Goal: Information Seeking & Learning: Learn about a topic

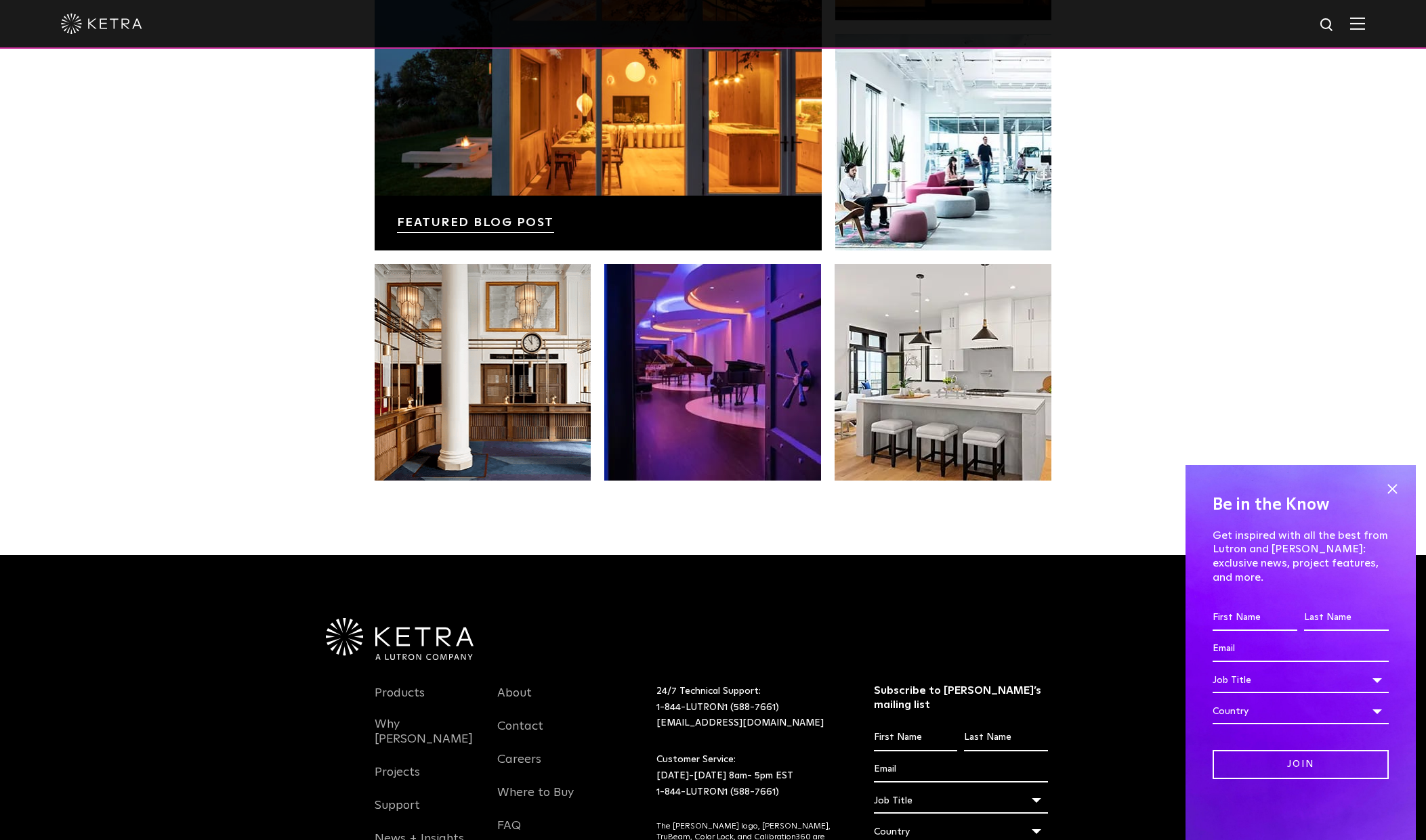
scroll to position [2848, 0]
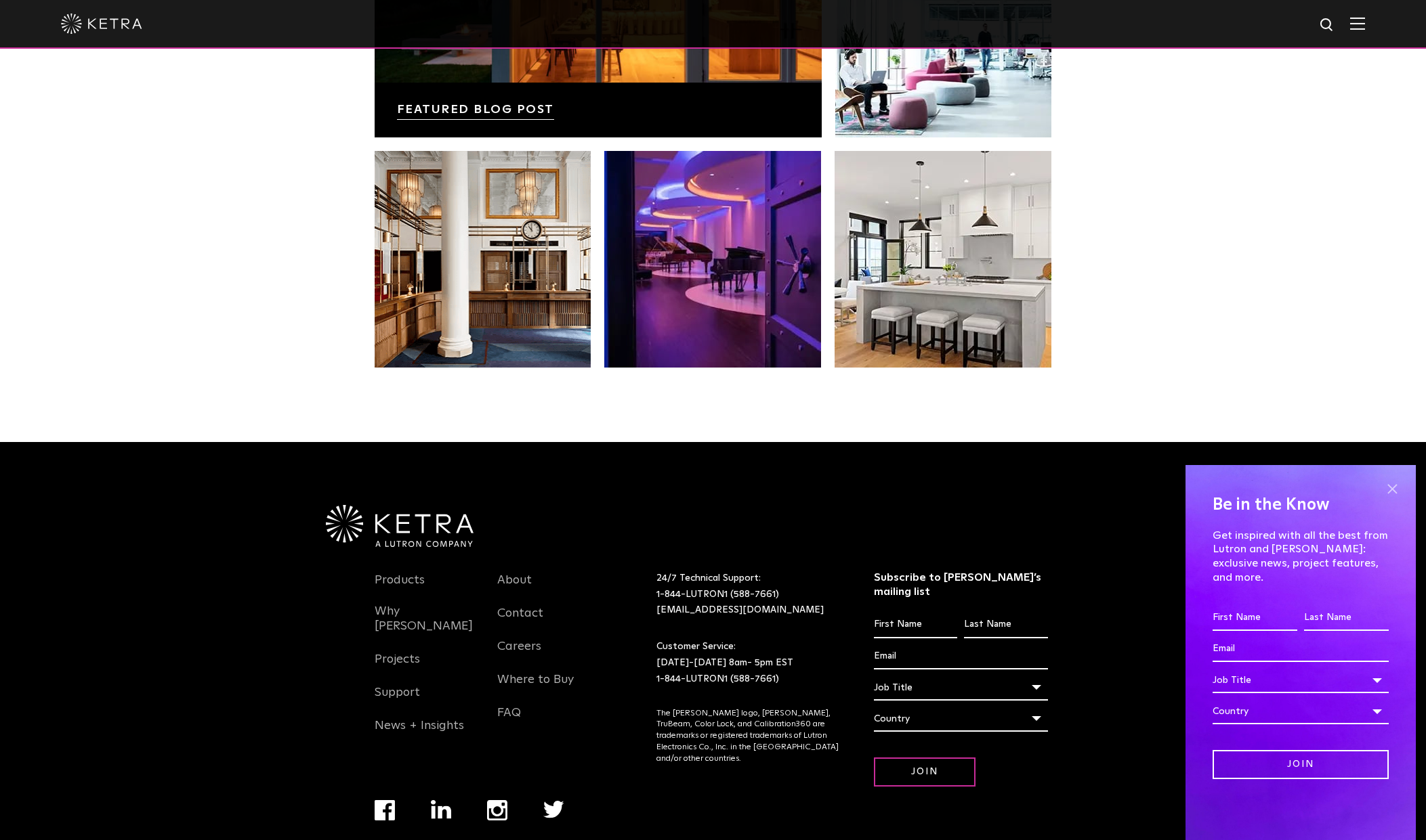
click at [1389, 499] on span at bounding box center [1392, 488] width 20 height 20
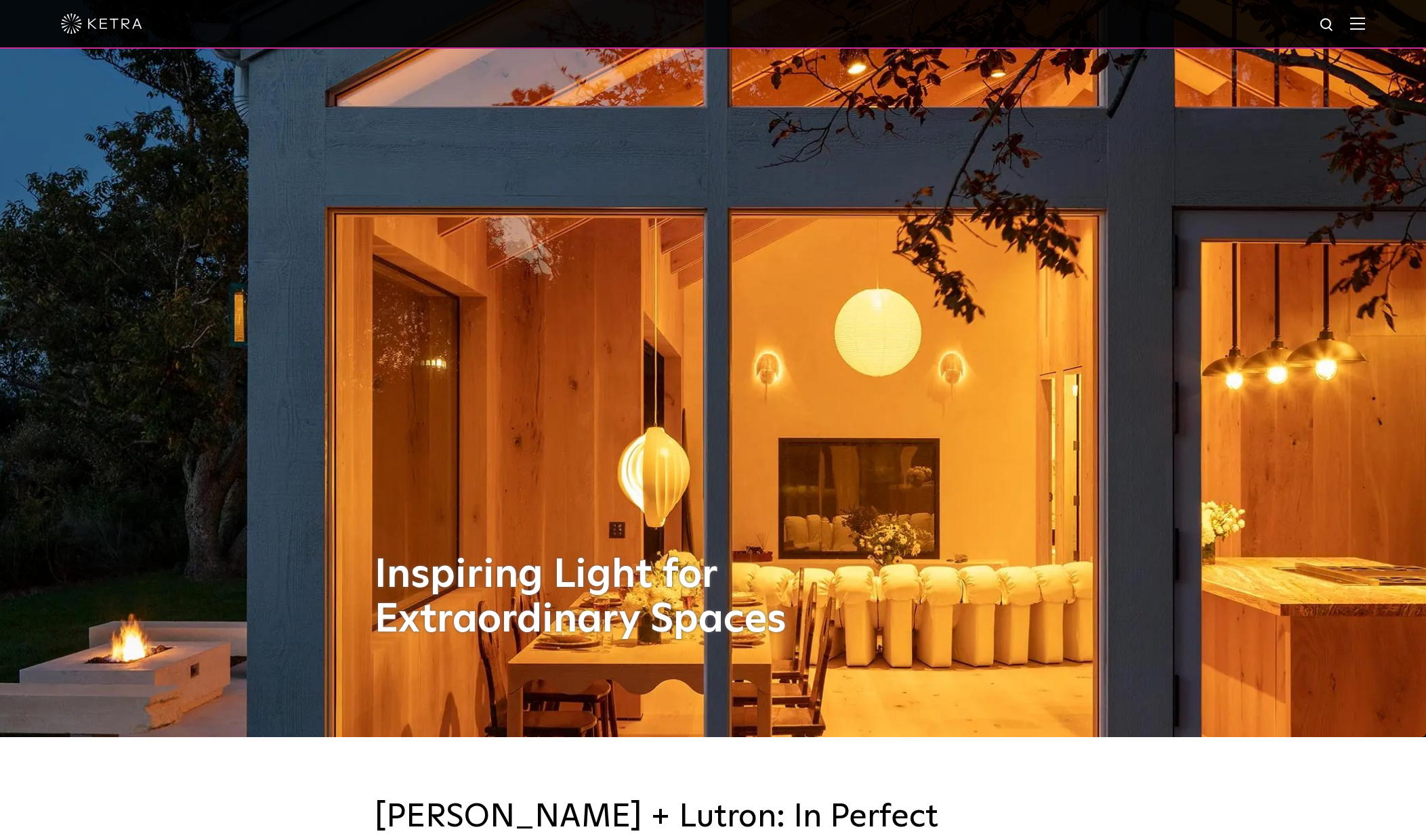
scroll to position [0, 0]
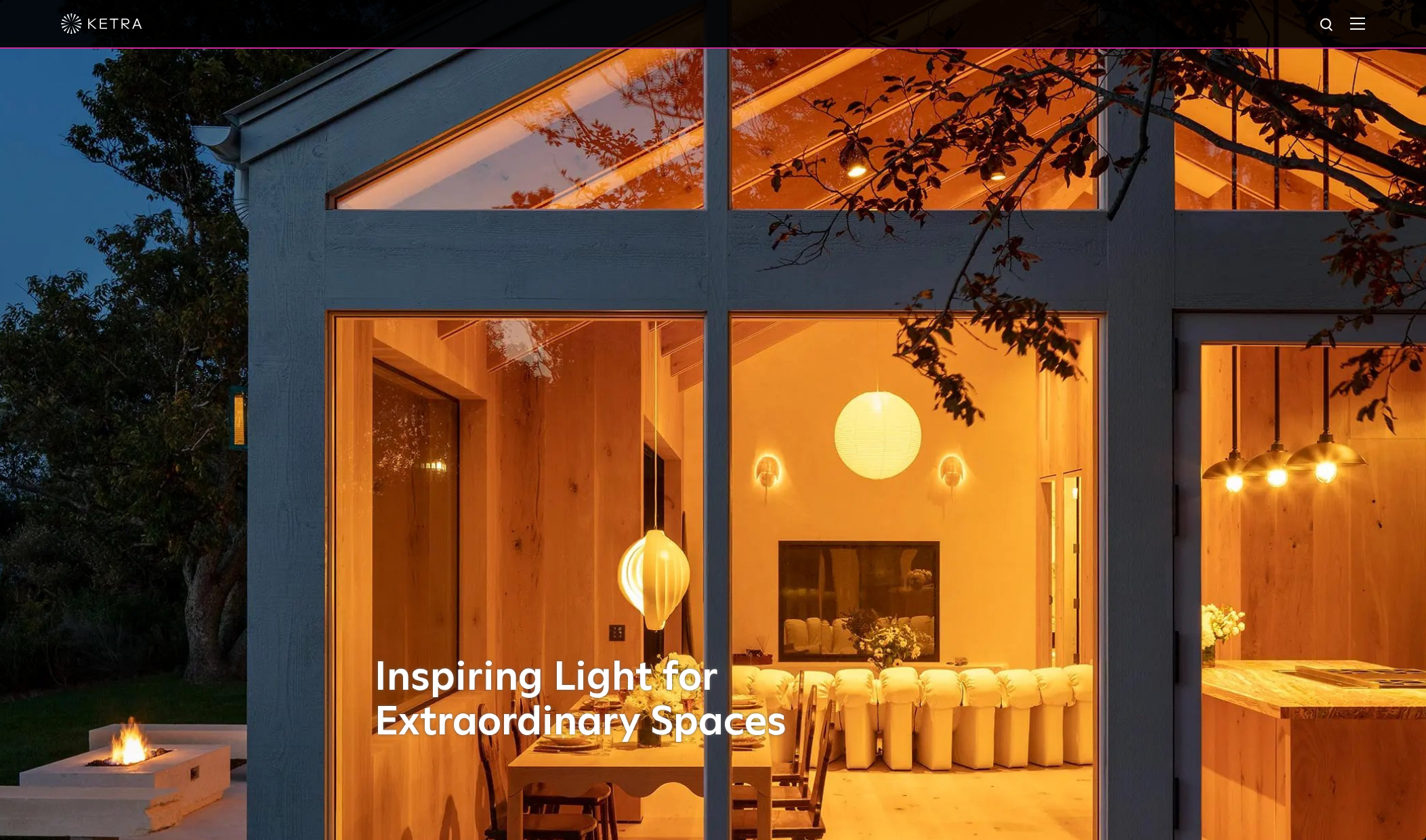
drag, startPoint x: 1251, startPoint y: 577, endPoint x: 1225, endPoint y: 371, distance: 207.6
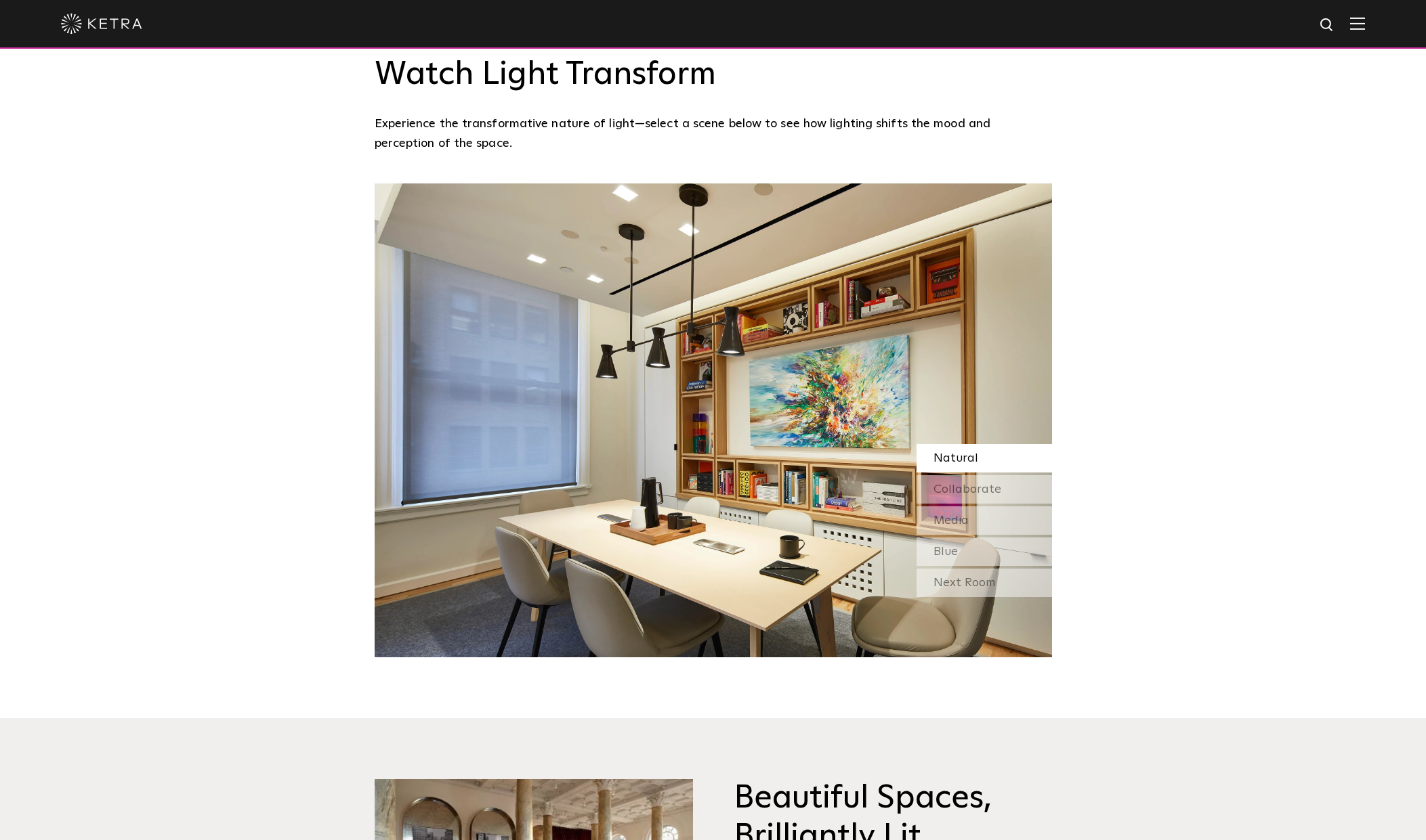
scroll to position [1354, 0]
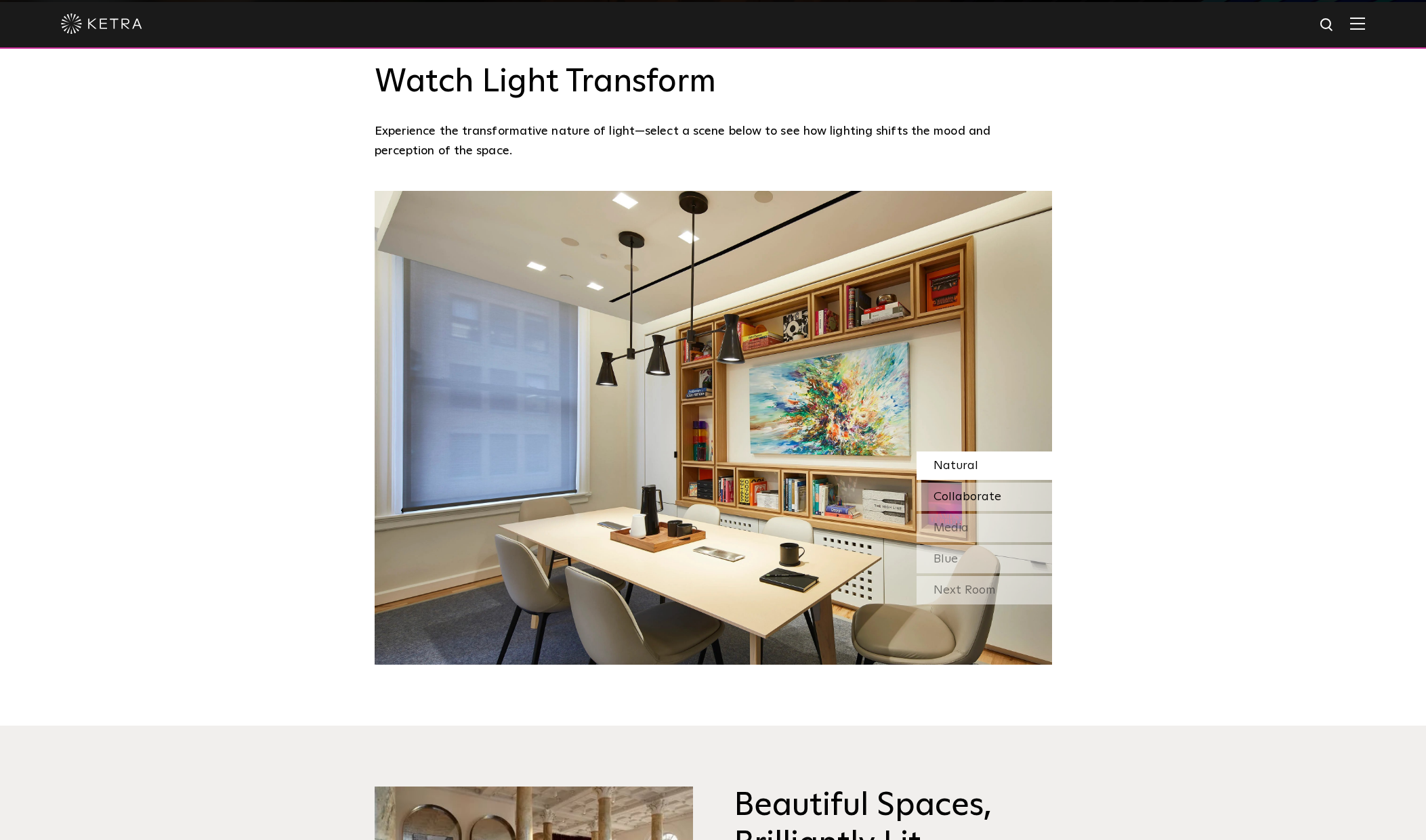
click at [1014, 483] on div "Collaborate" at bounding box center [984, 497] width 135 height 28
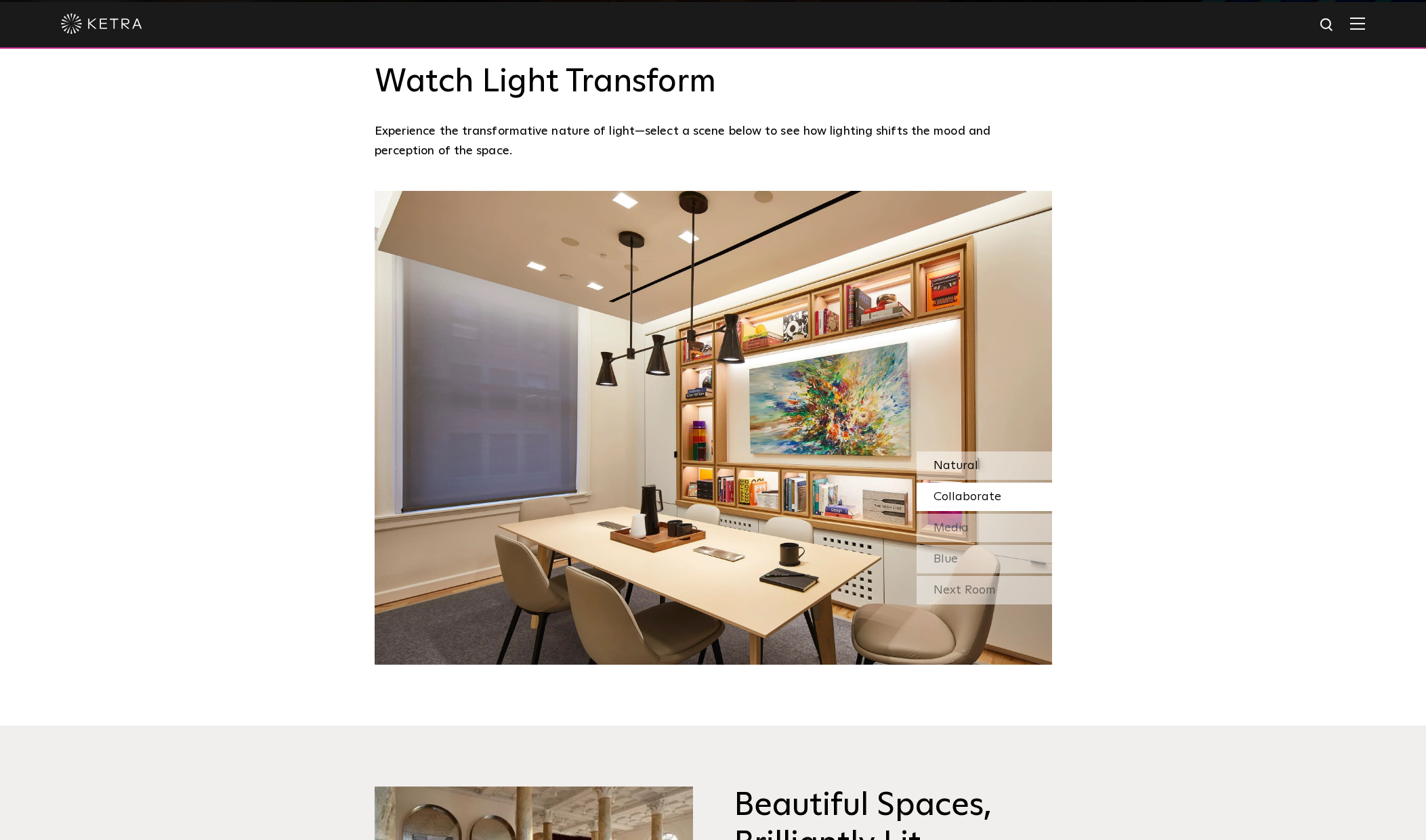
click at [997, 452] on div "Natural" at bounding box center [984, 466] width 135 height 28
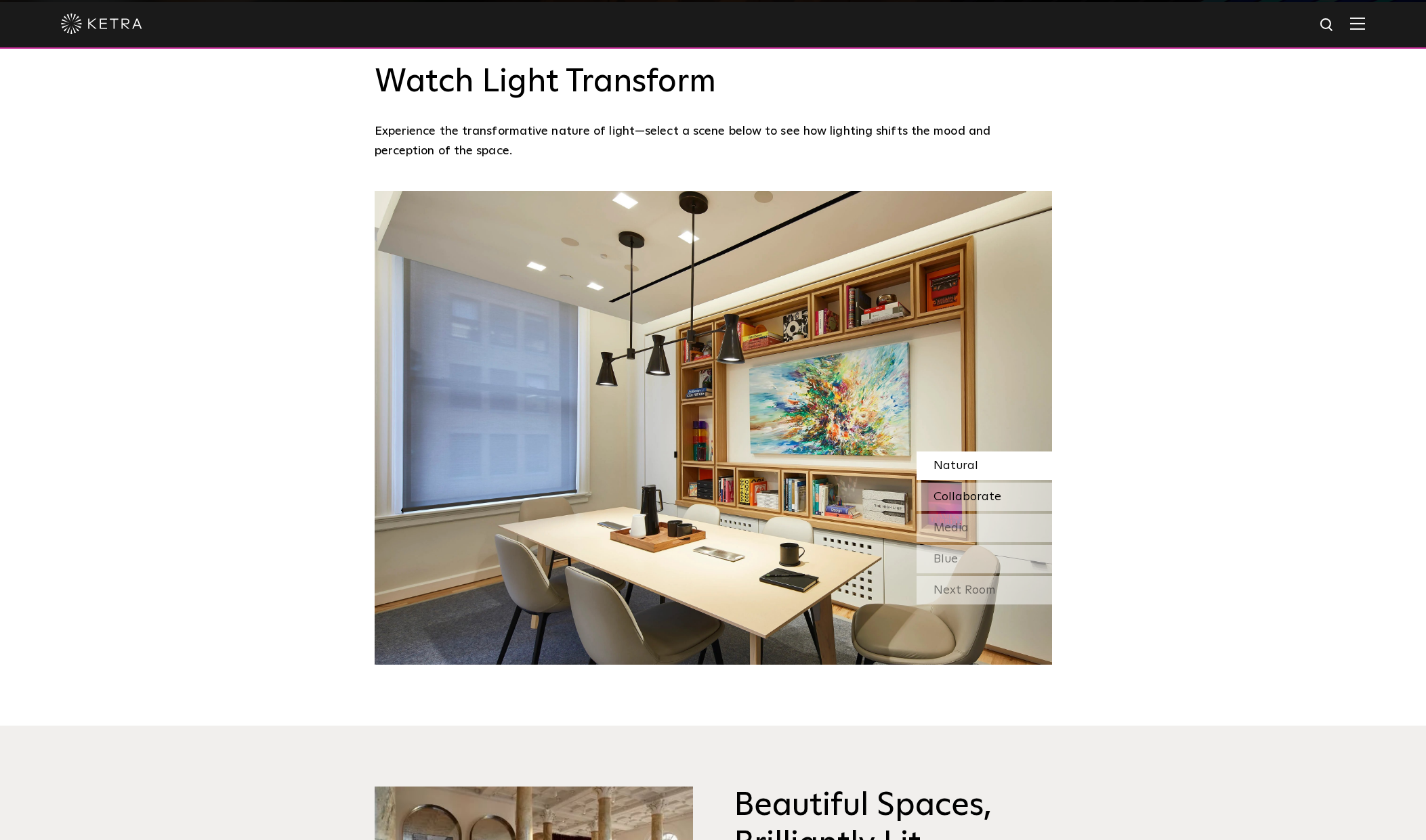
click at [1007, 483] on div "Collaborate" at bounding box center [984, 497] width 135 height 28
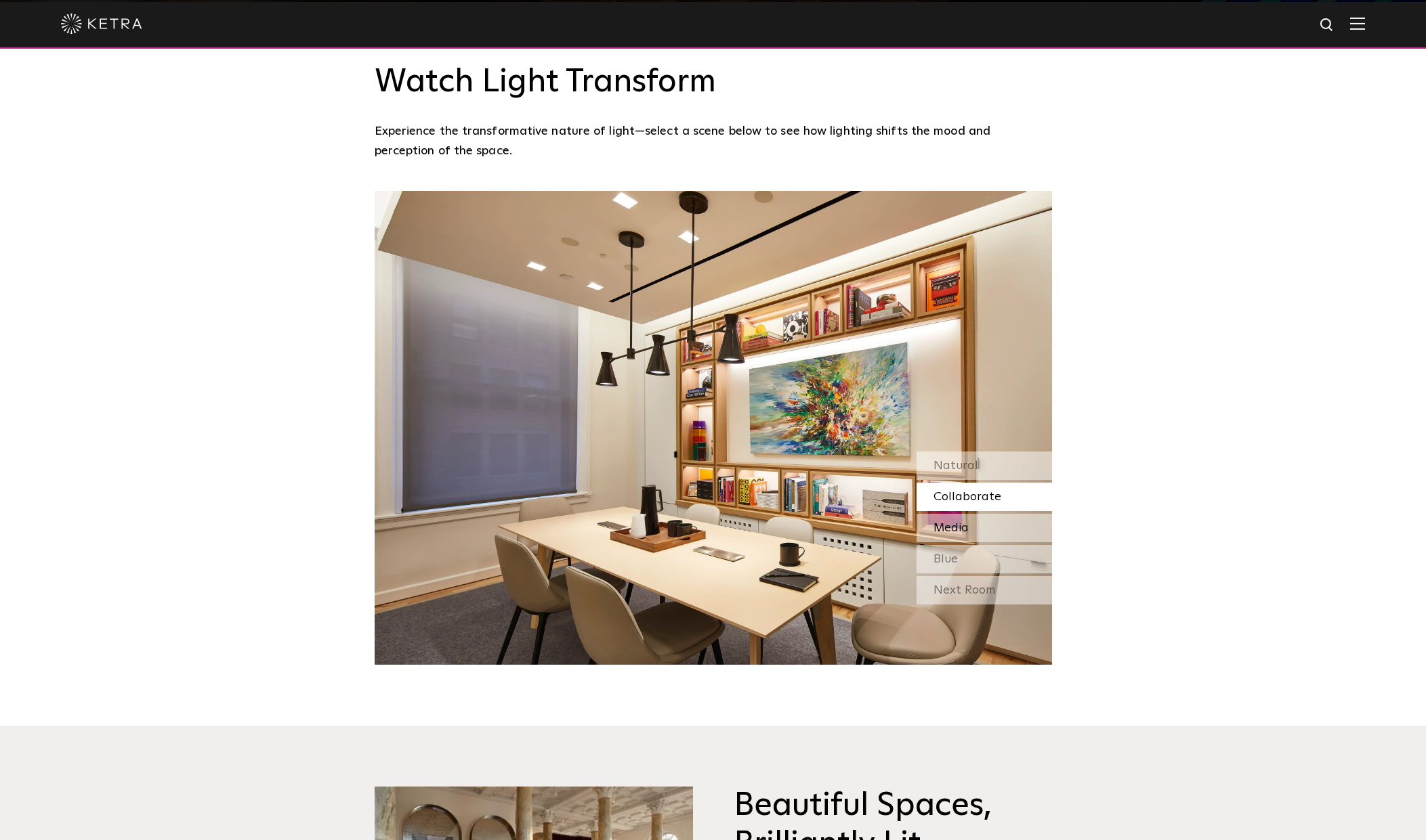
click at [1012, 514] on div "Media" at bounding box center [984, 528] width 135 height 28
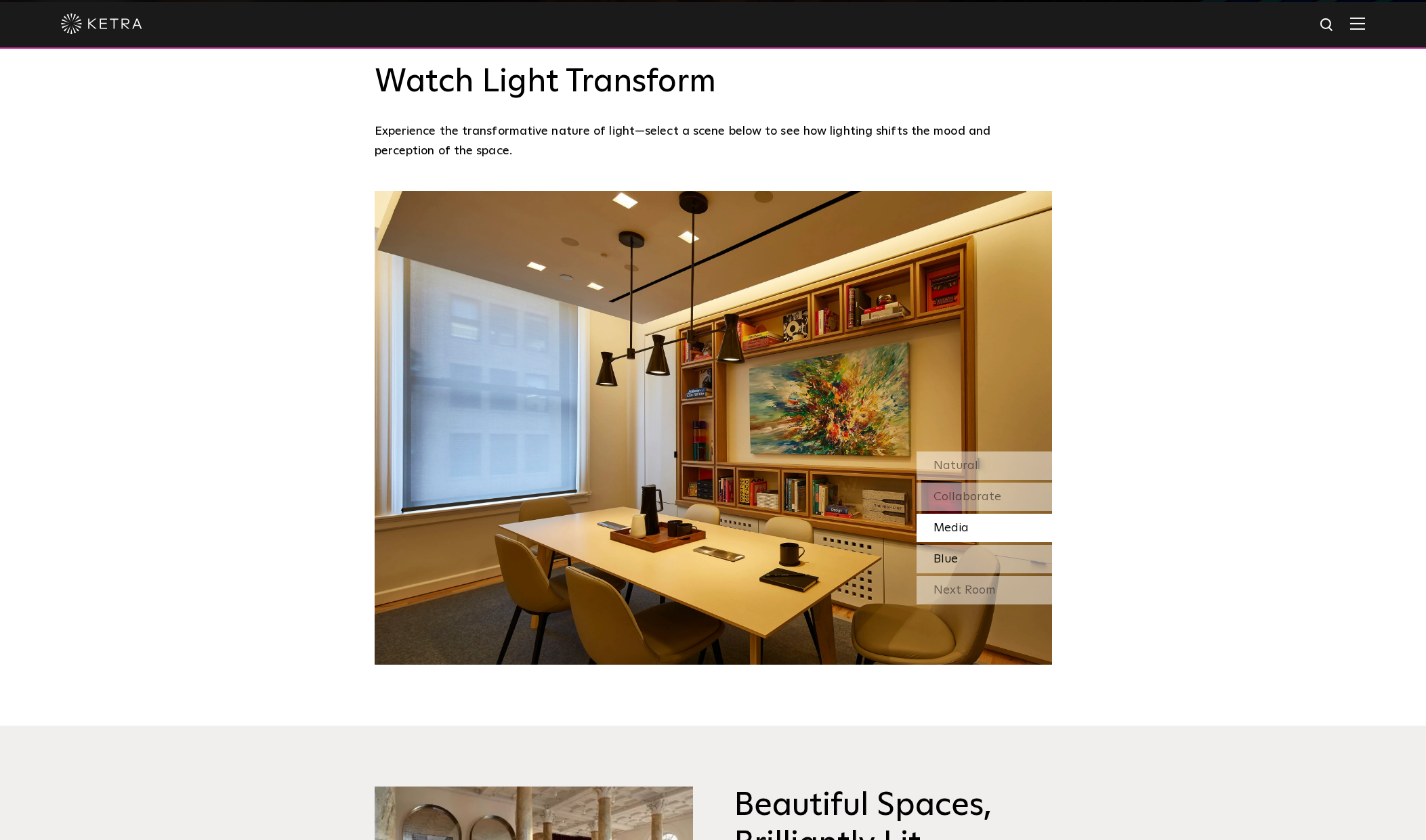
click at [1016, 545] on div "Blue" at bounding box center [984, 559] width 135 height 28
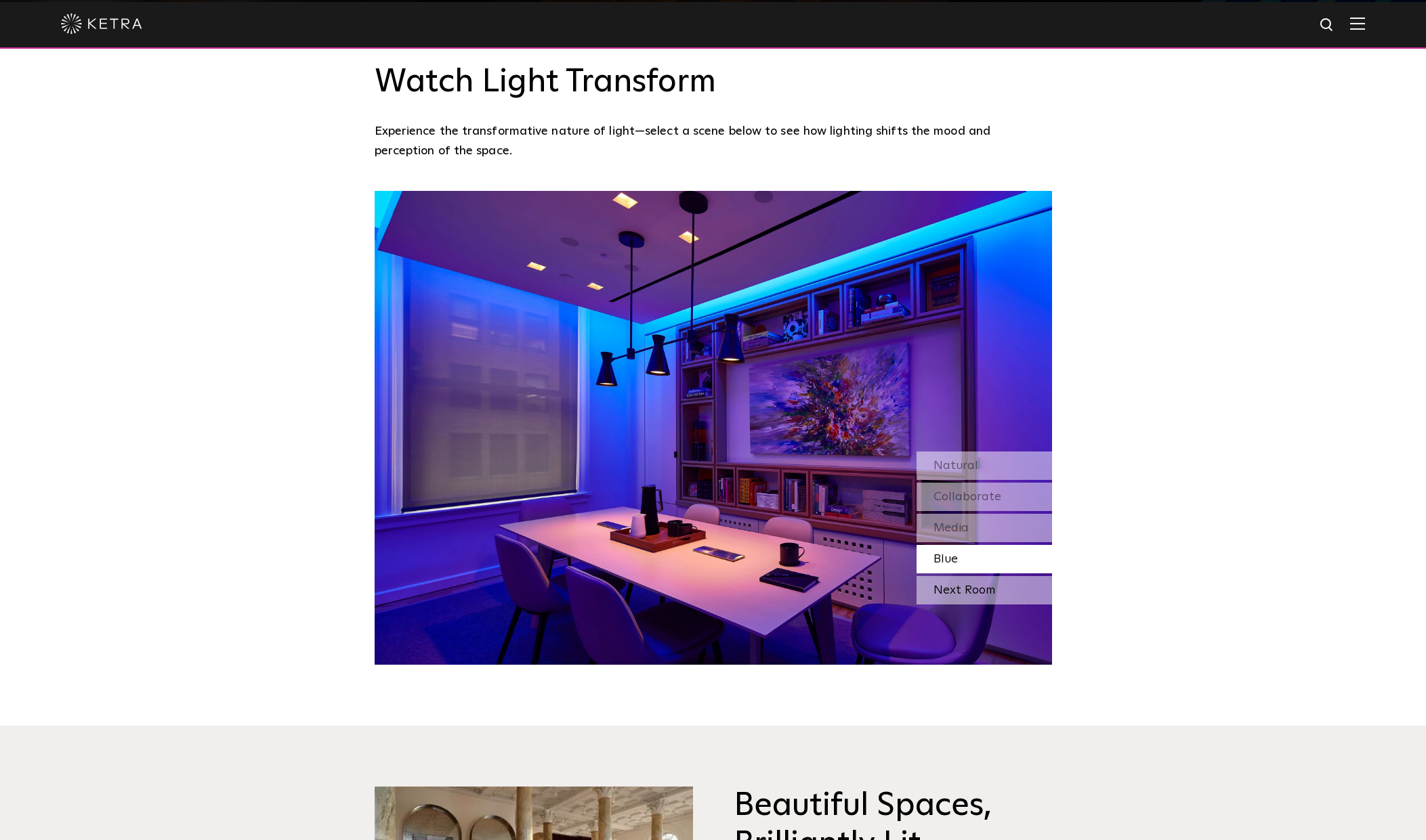
click at [1022, 576] on div "Next Room" at bounding box center [984, 590] width 135 height 28
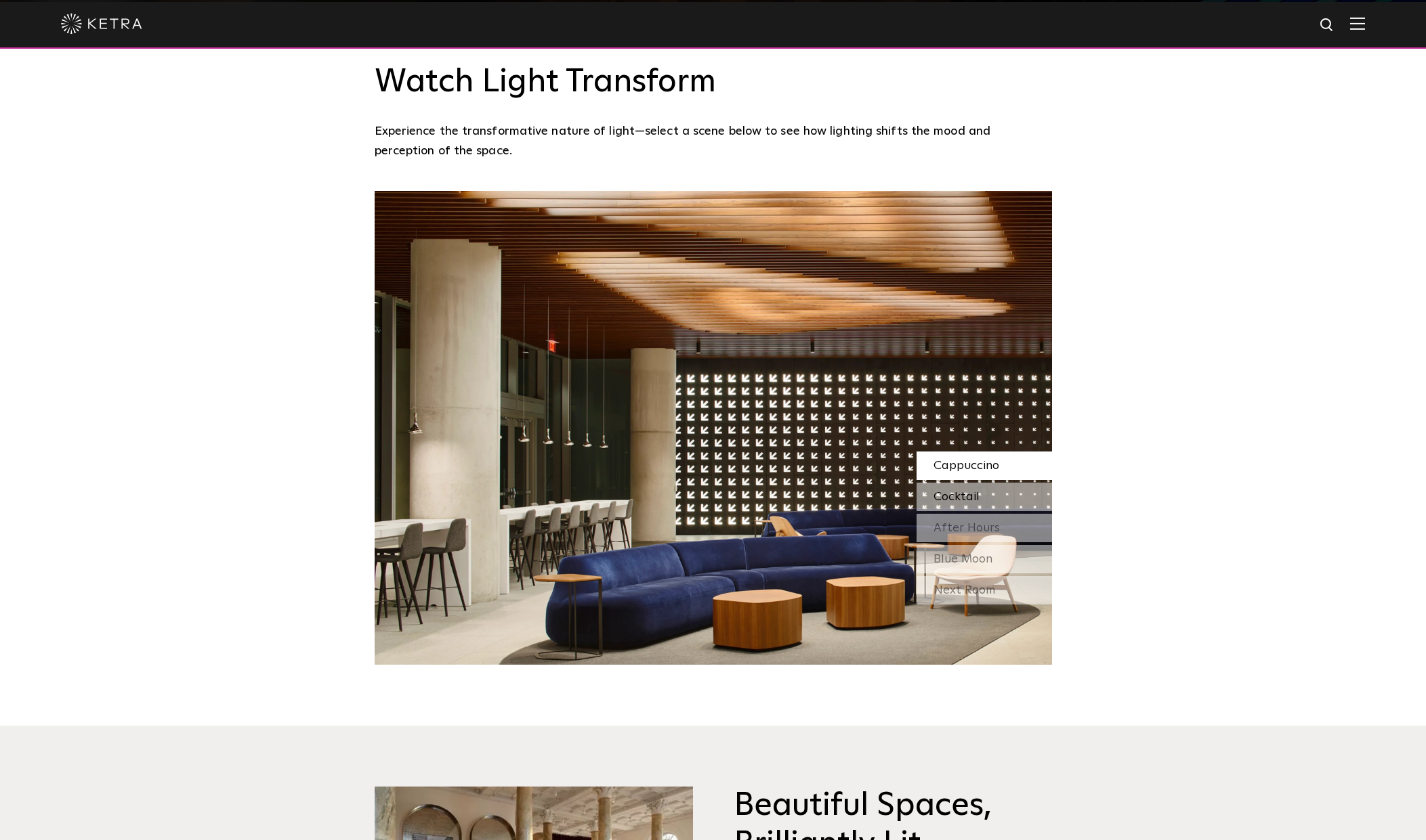
click at [1000, 483] on div "Cocktail" at bounding box center [984, 497] width 135 height 28
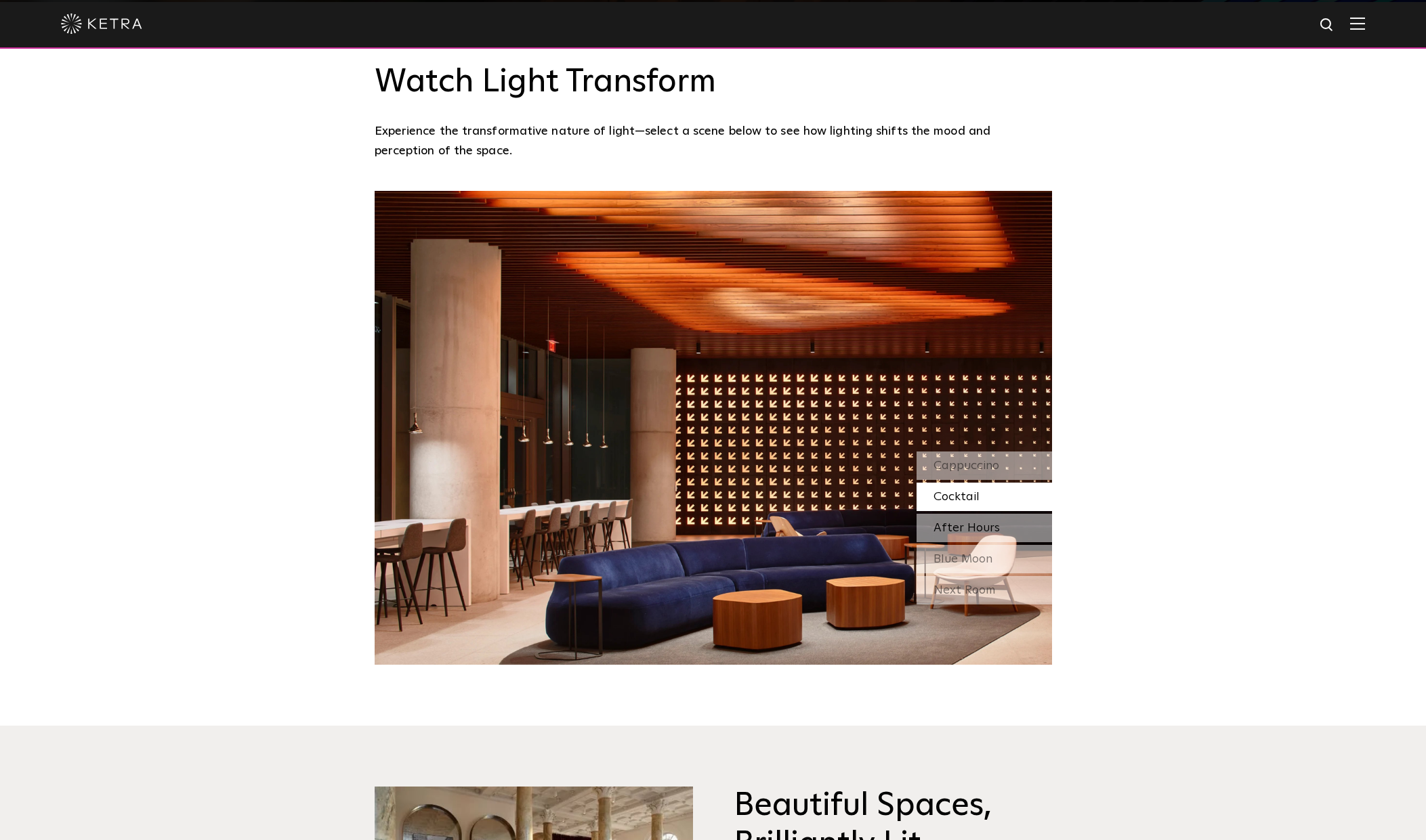
click at [1008, 514] on div "After Hours" at bounding box center [984, 528] width 135 height 28
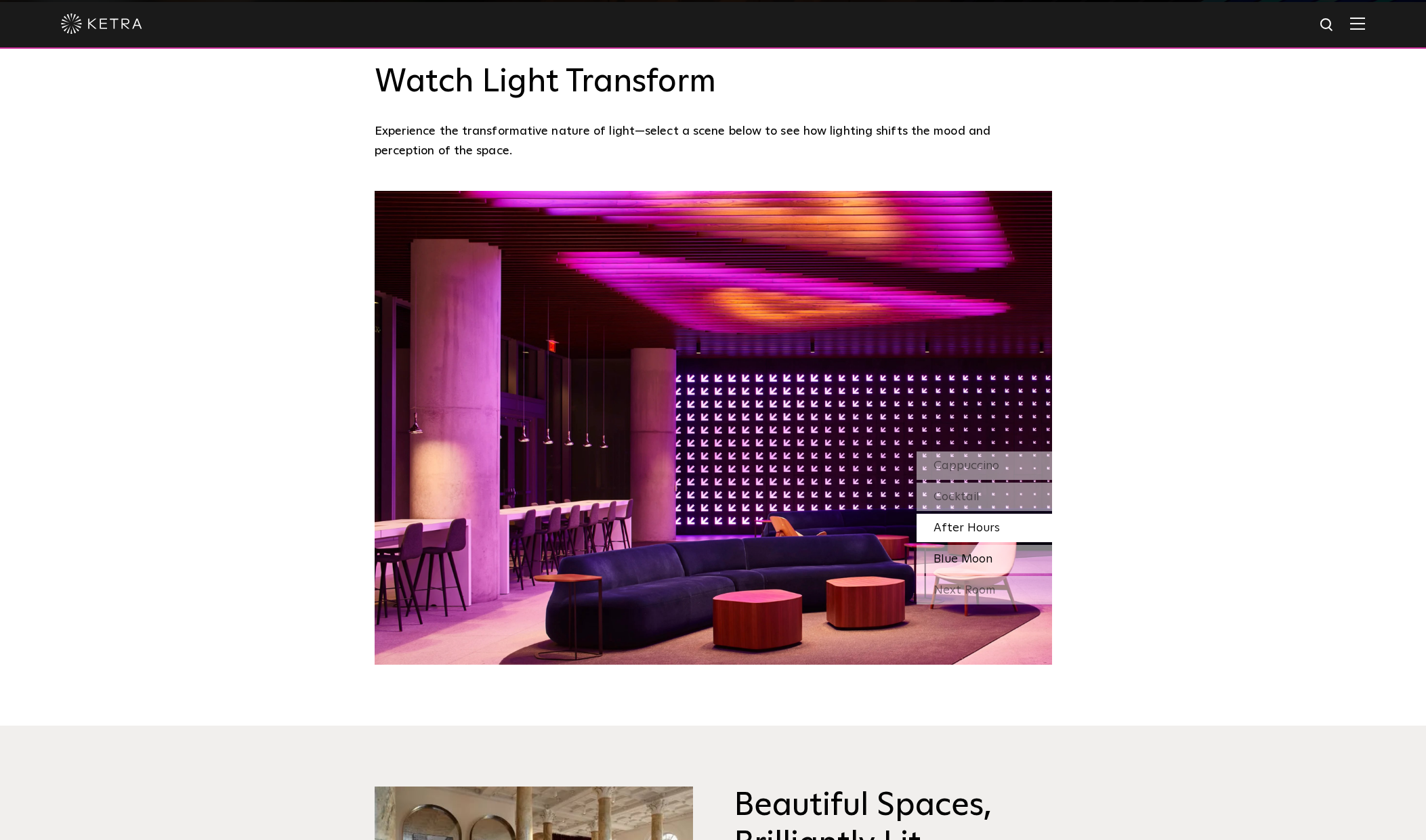
click at [999, 545] on div "Blue Moon" at bounding box center [984, 559] width 135 height 28
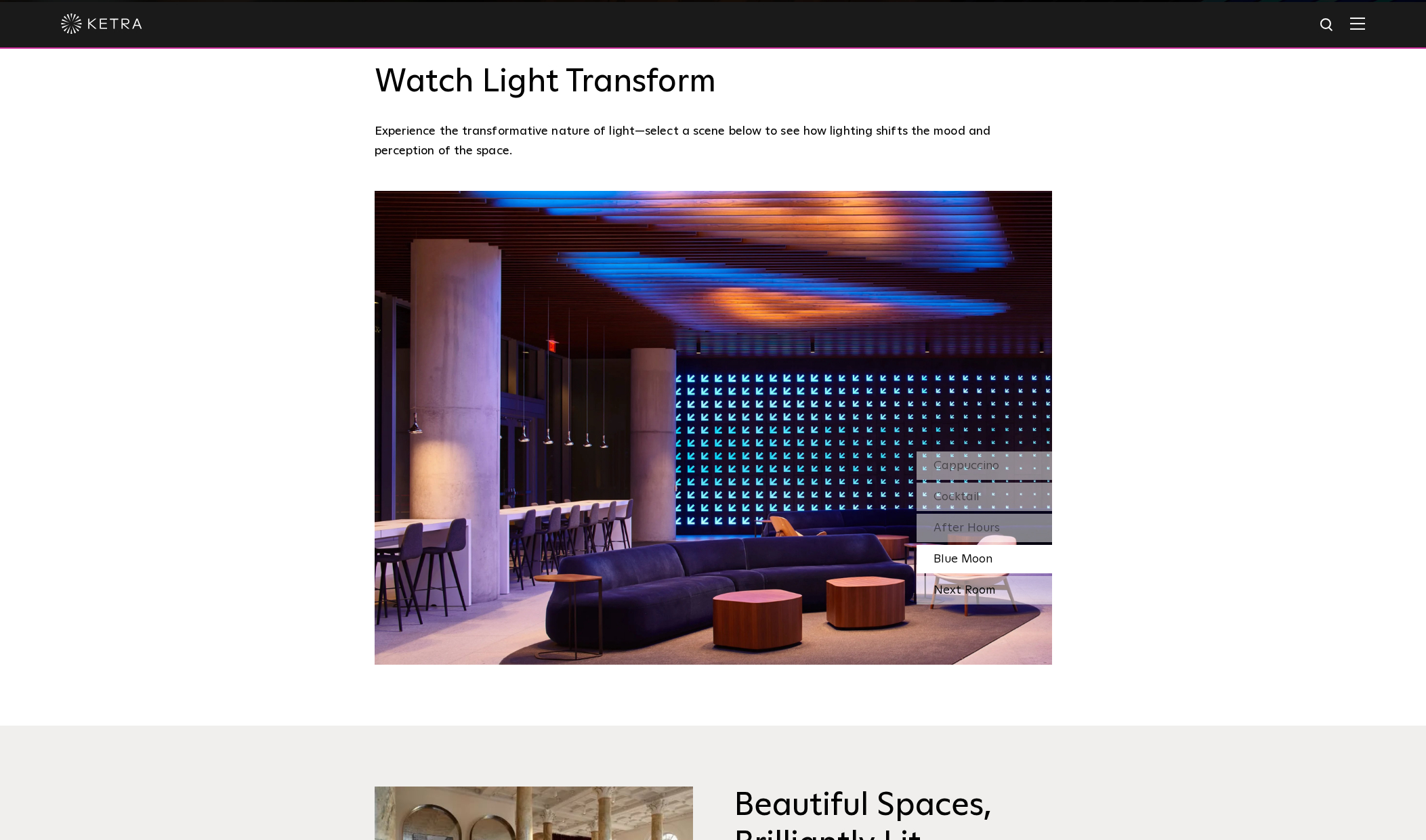
click at [1015, 576] on div "Next Room" at bounding box center [984, 590] width 135 height 28
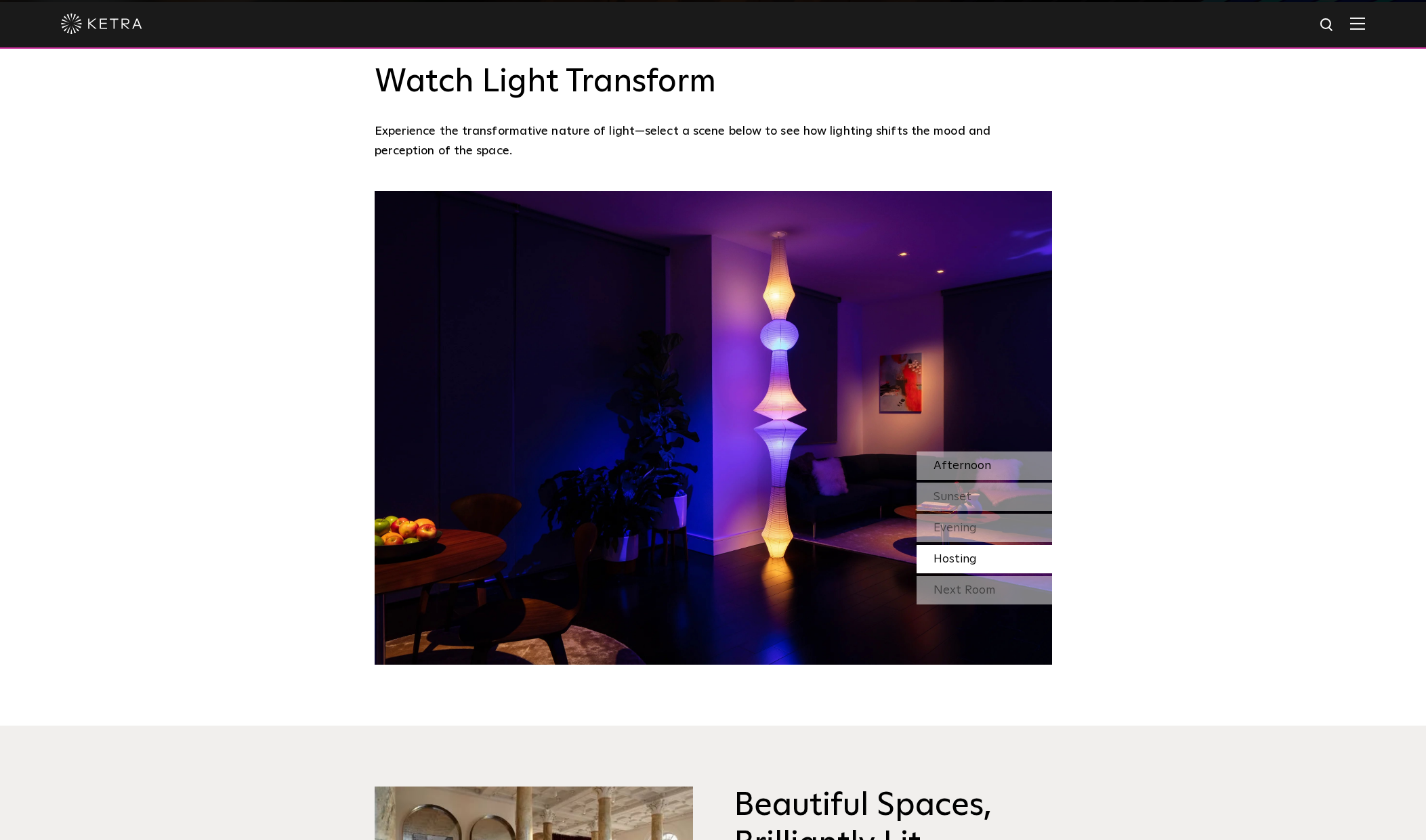
click at [1002, 452] on div "Afternoon" at bounding box center [984, 466] width 135 height 28
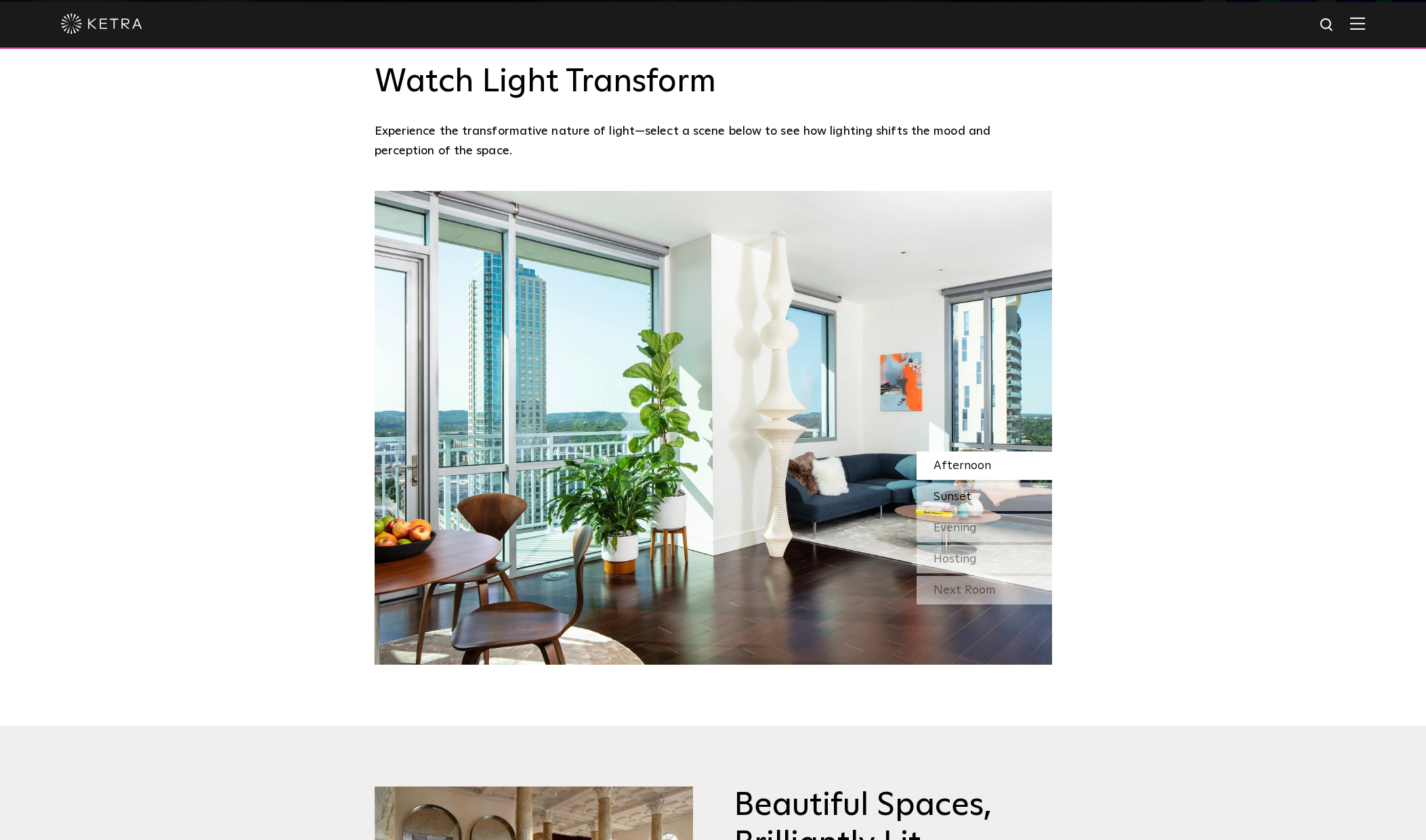
click at [1008, 483] on div "Sunset" at bounding box center [984, 497] width 135 height 28
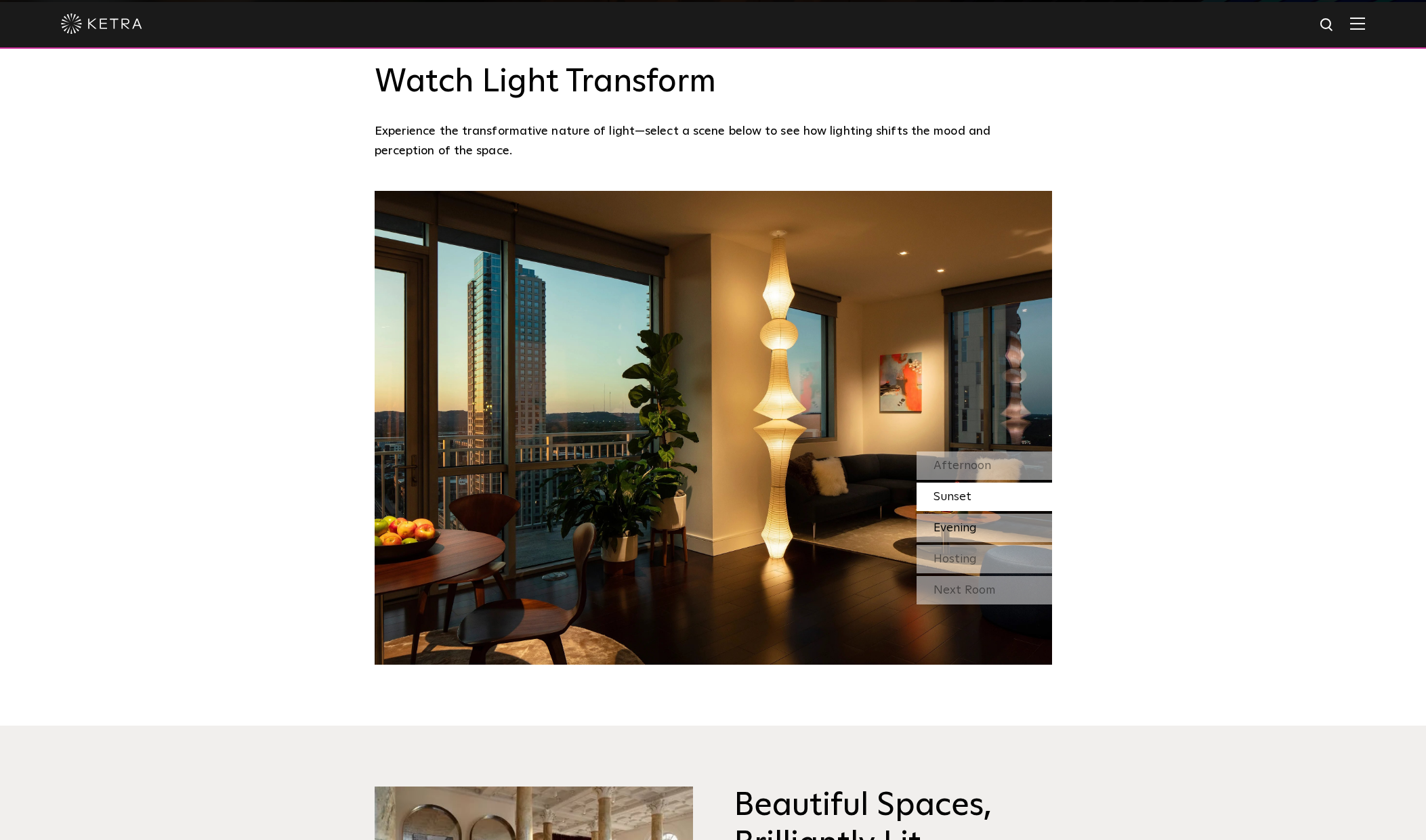
click at [1014, 514] on div "Evening" at bounding box center [984, 528] width 135 height 28
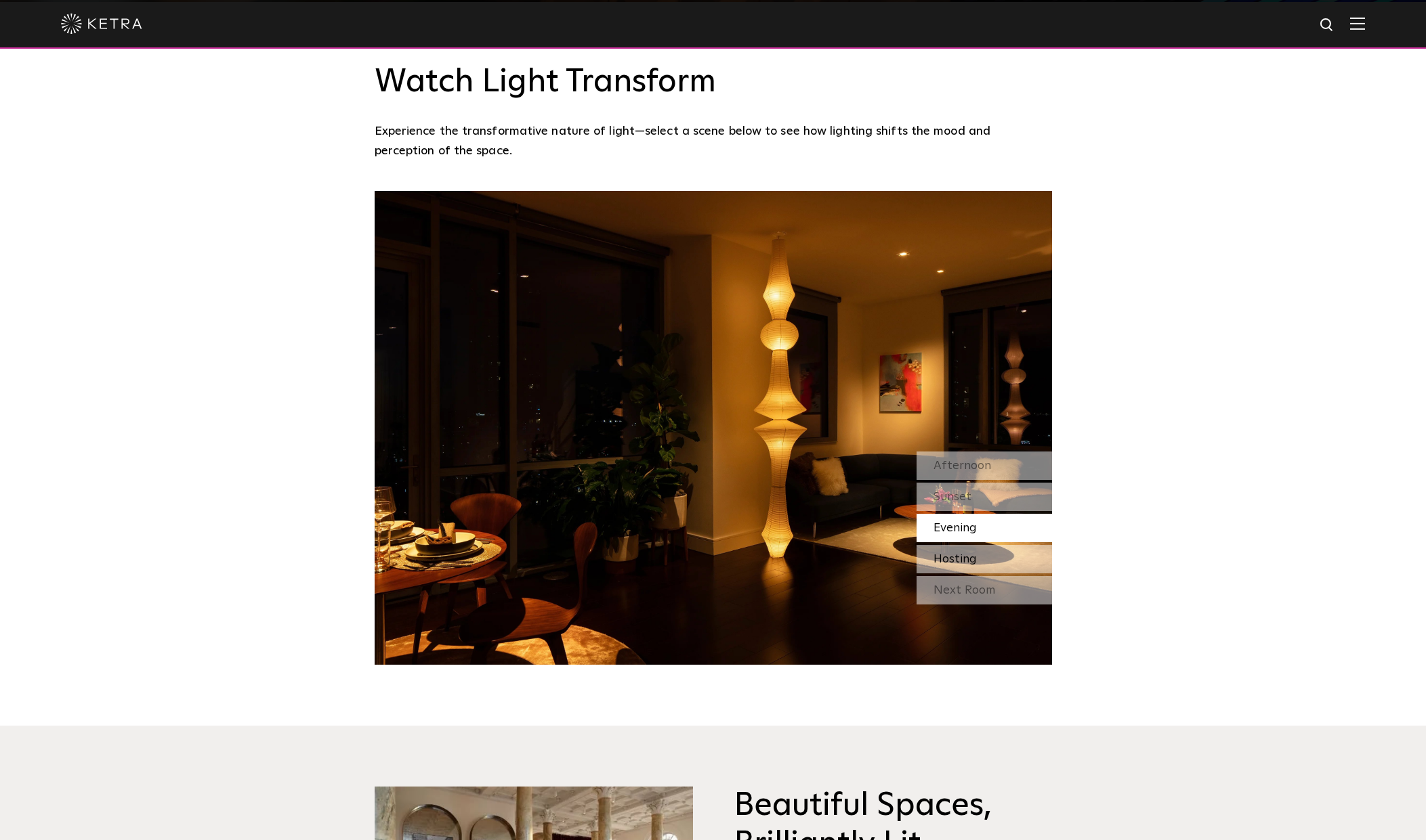
click at [1005, 545] on div "Hosting" at bounding box center [984, 559] width 135 height 28
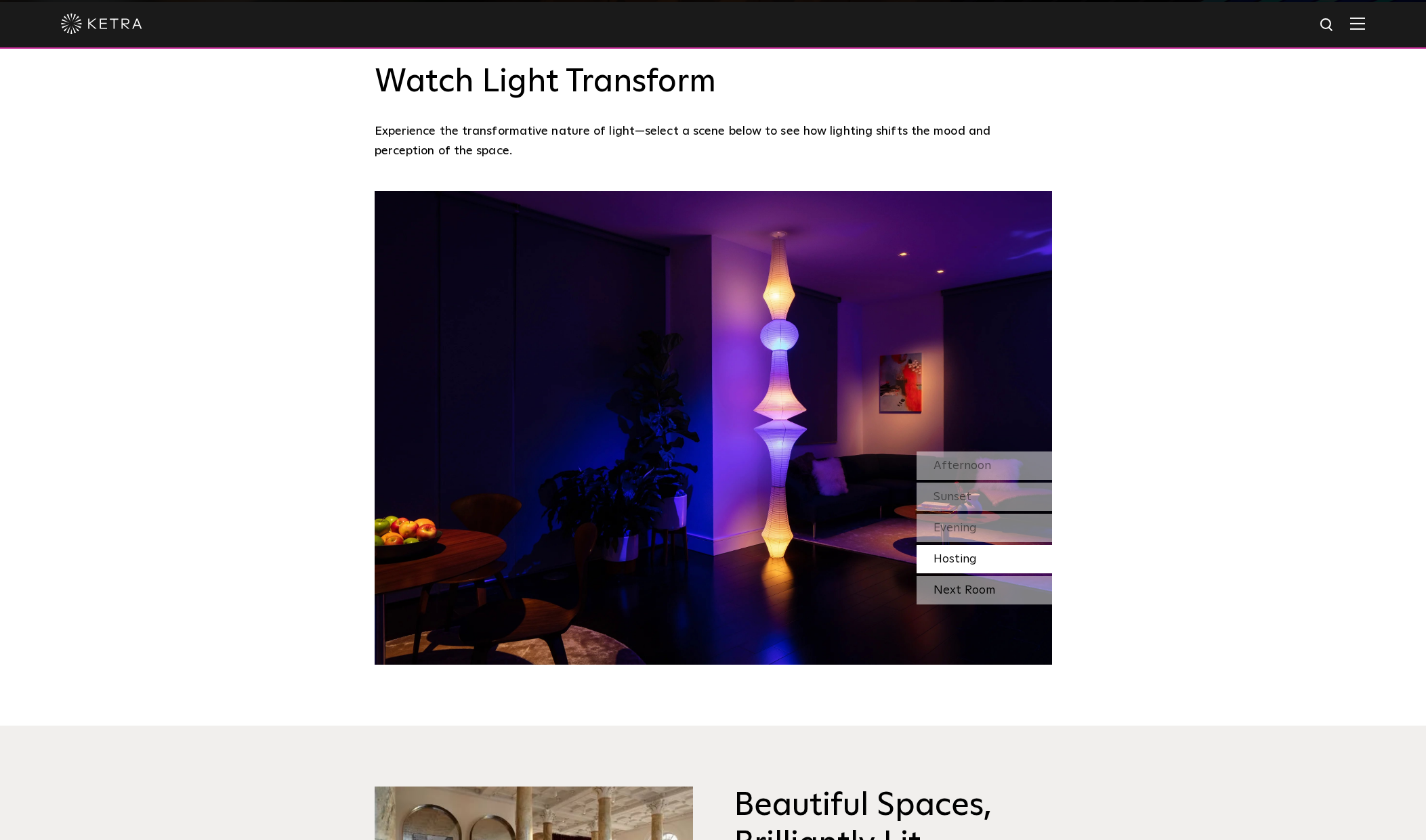
click at [999, 576] on div "Next Room" at bounding box center [984, 590] width 135 height 28
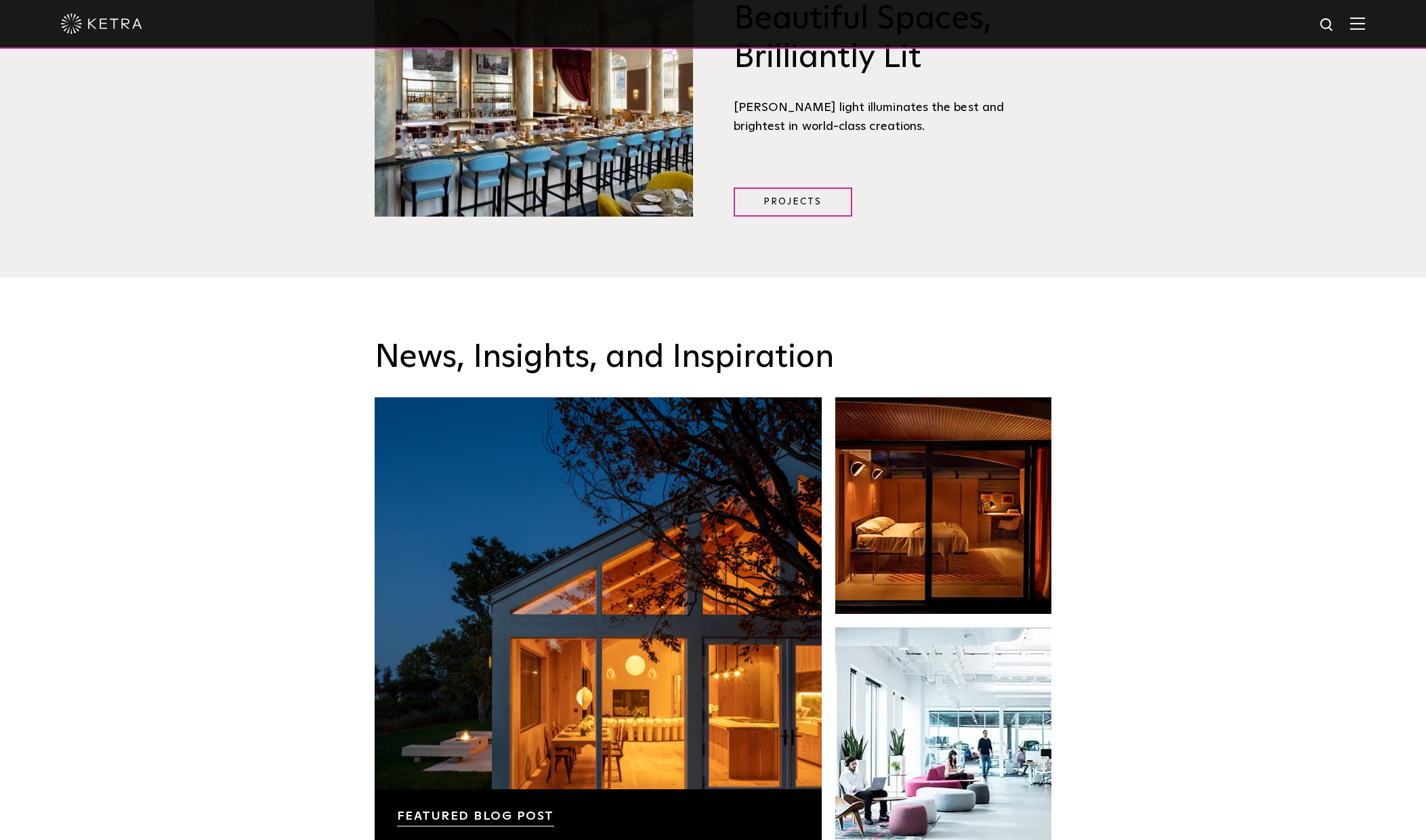
scroll to position [2167, 0]
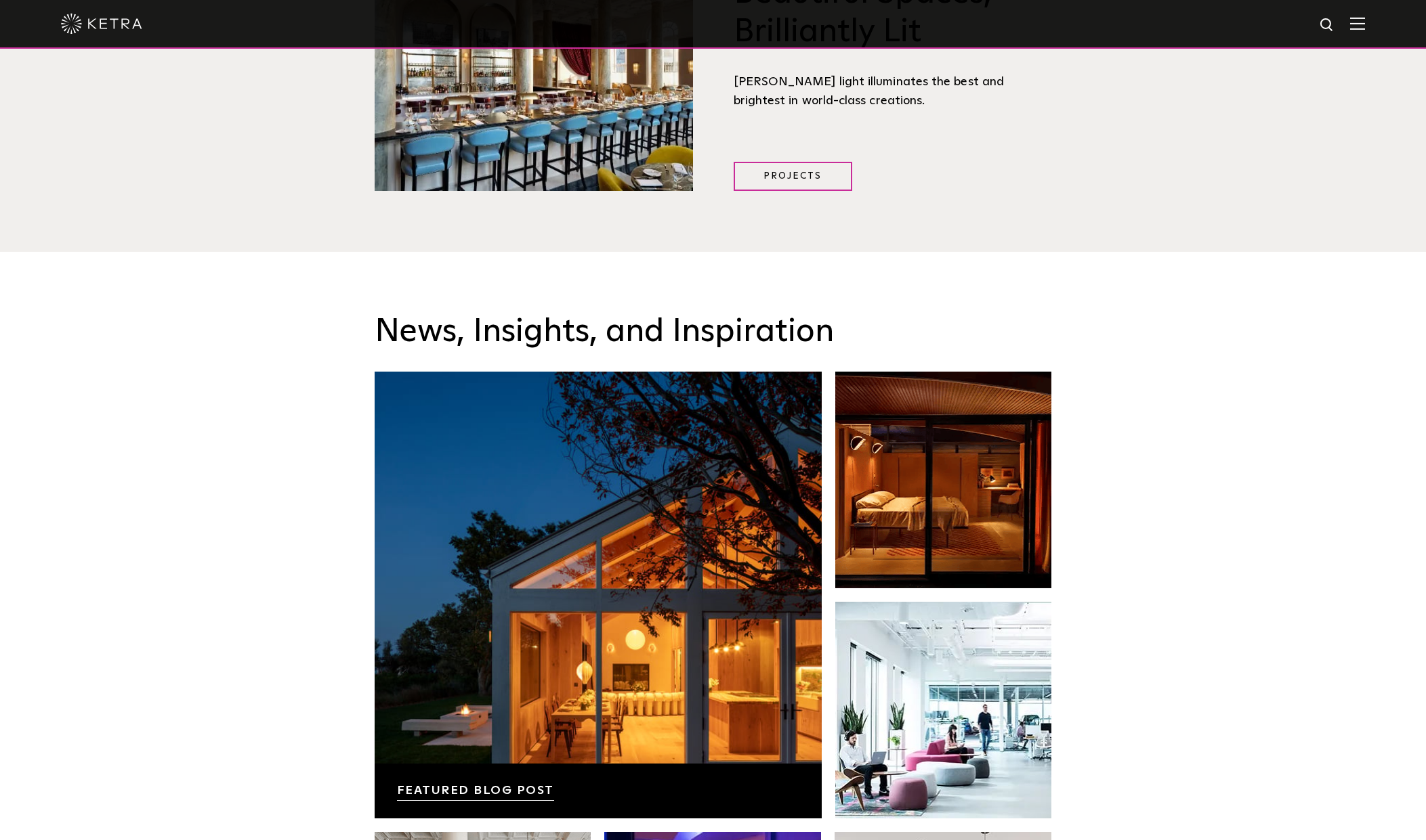
drag, startPoint x: 93, startPoint y: 38, endPoint x: 679, endPoint y: 37, distance: 586.0
click at [94, 38] on div at bounding box center [713, 24] width 1304 height 47
click at [1377, 22] on div at bounding box center [713, 24] width 1426 height 48
click at [1365, 25] on img at bounding box center [1357, 24] width 15 height 13
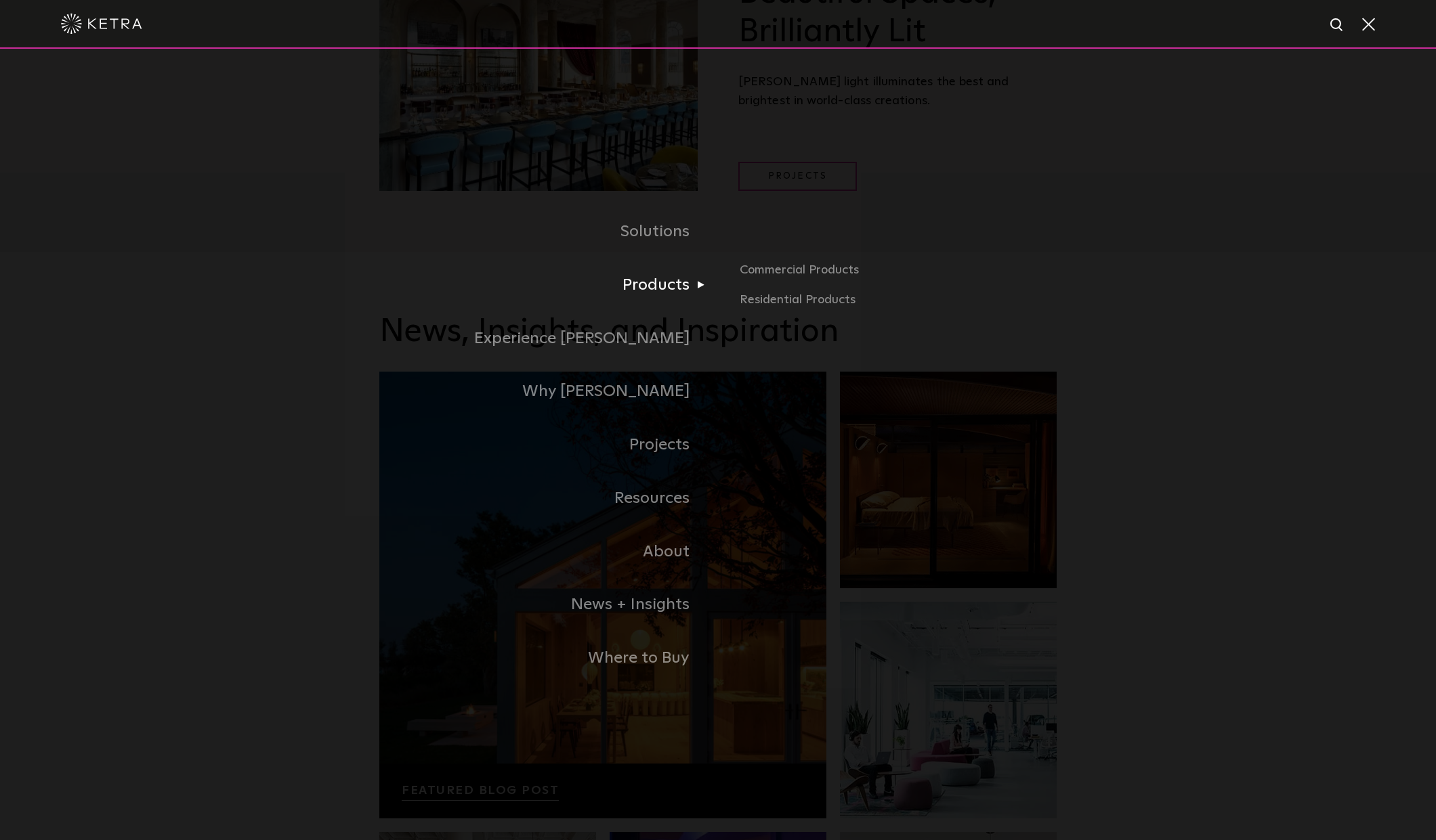
click at [651, 293] on link "Products" at bounding box center [548, 285] width 339 height 54
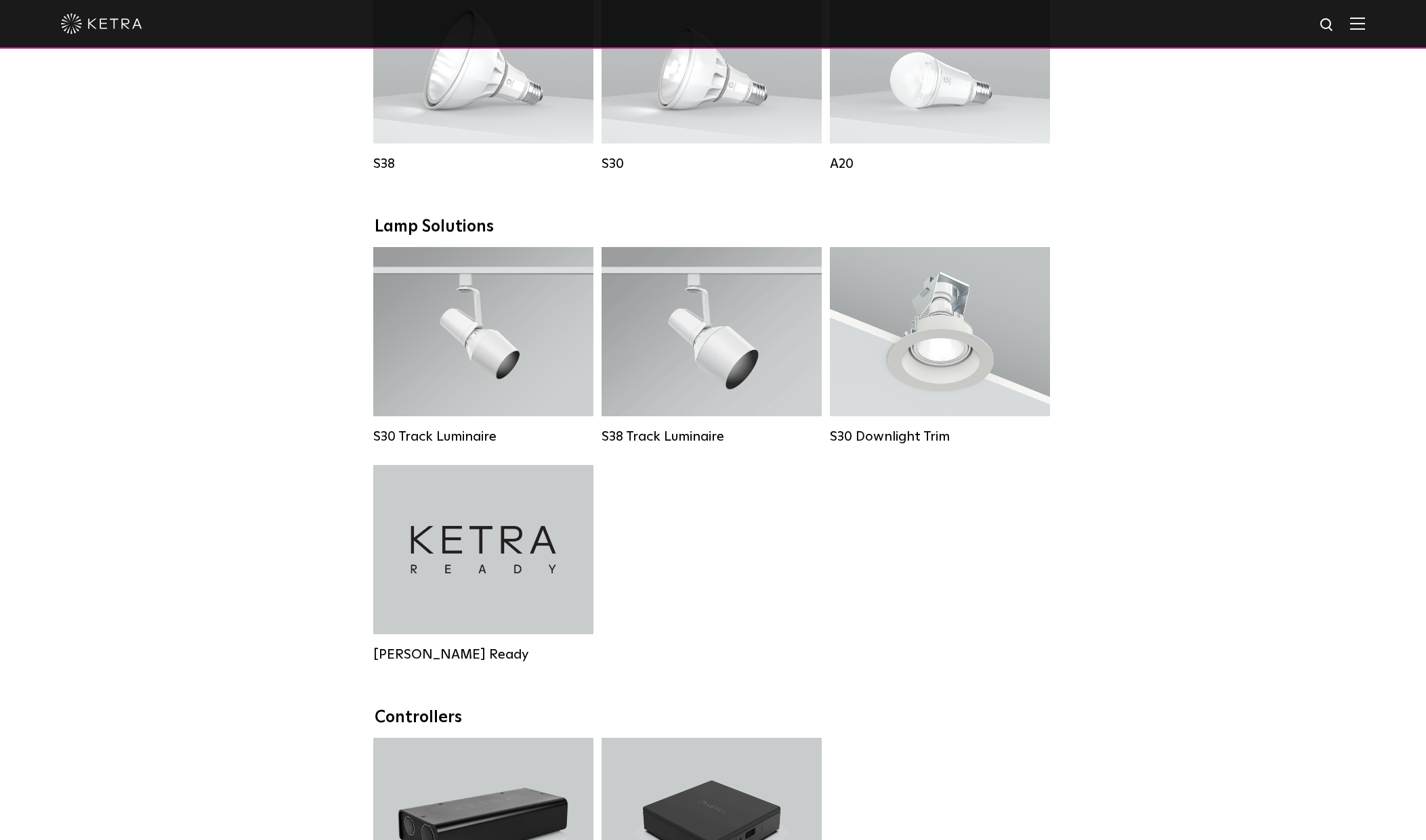
scroll to position [1083, 0]
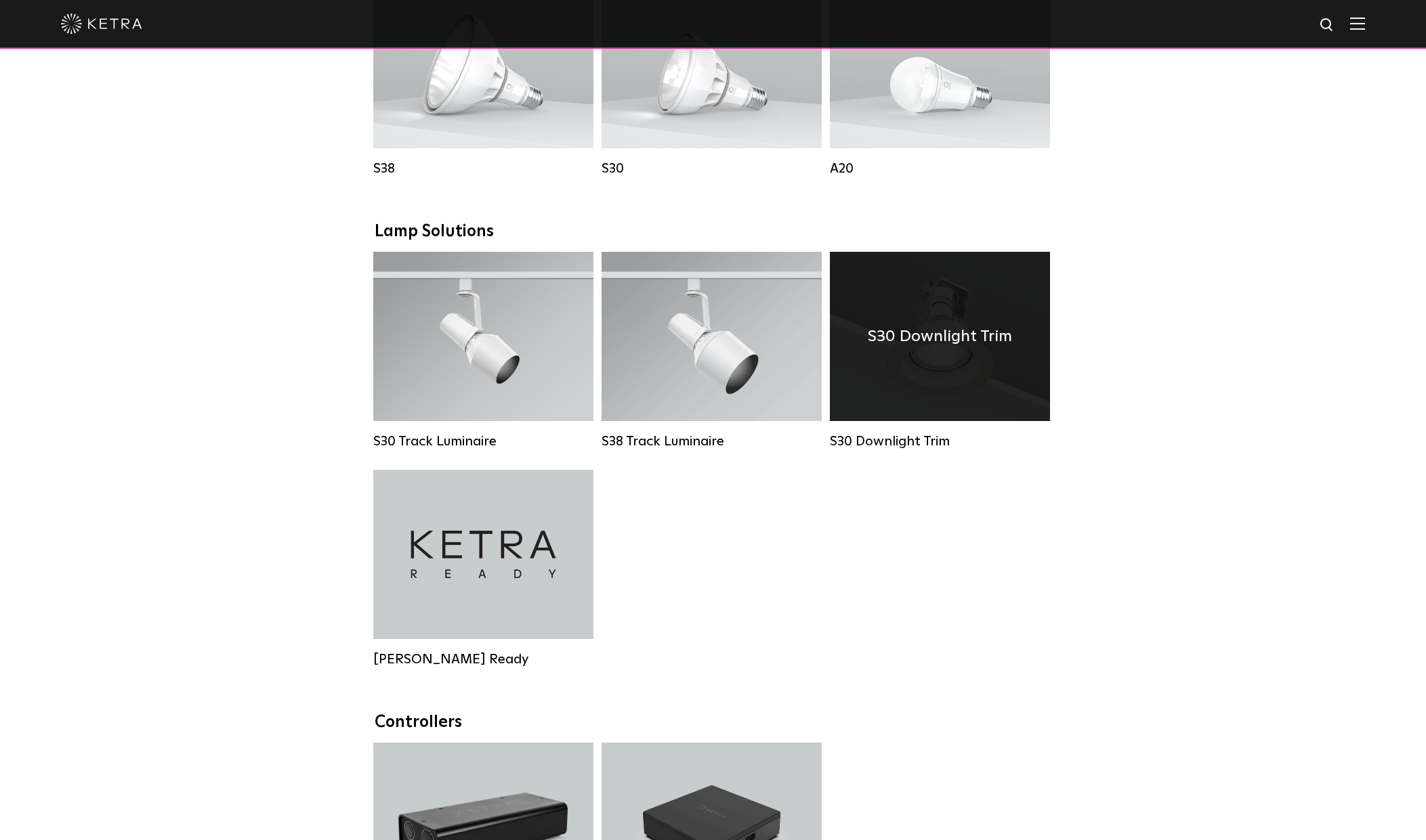
click at [988, 385] on div "S30 Downlight Trim" at bounding box center [939, 336] width 220 height 169
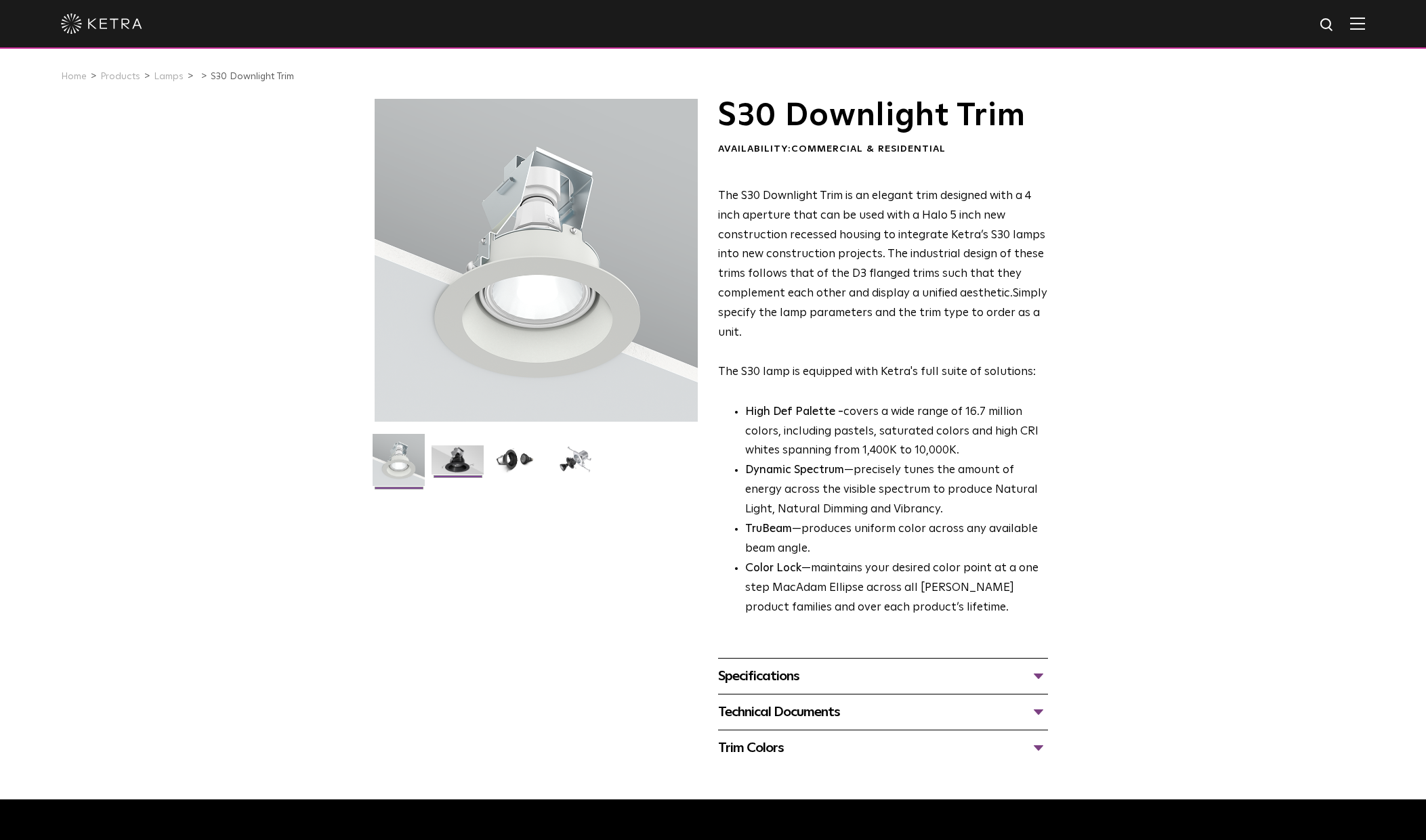
click at [456, 457] on img at bounding box center [457, 465] width 52 height 39
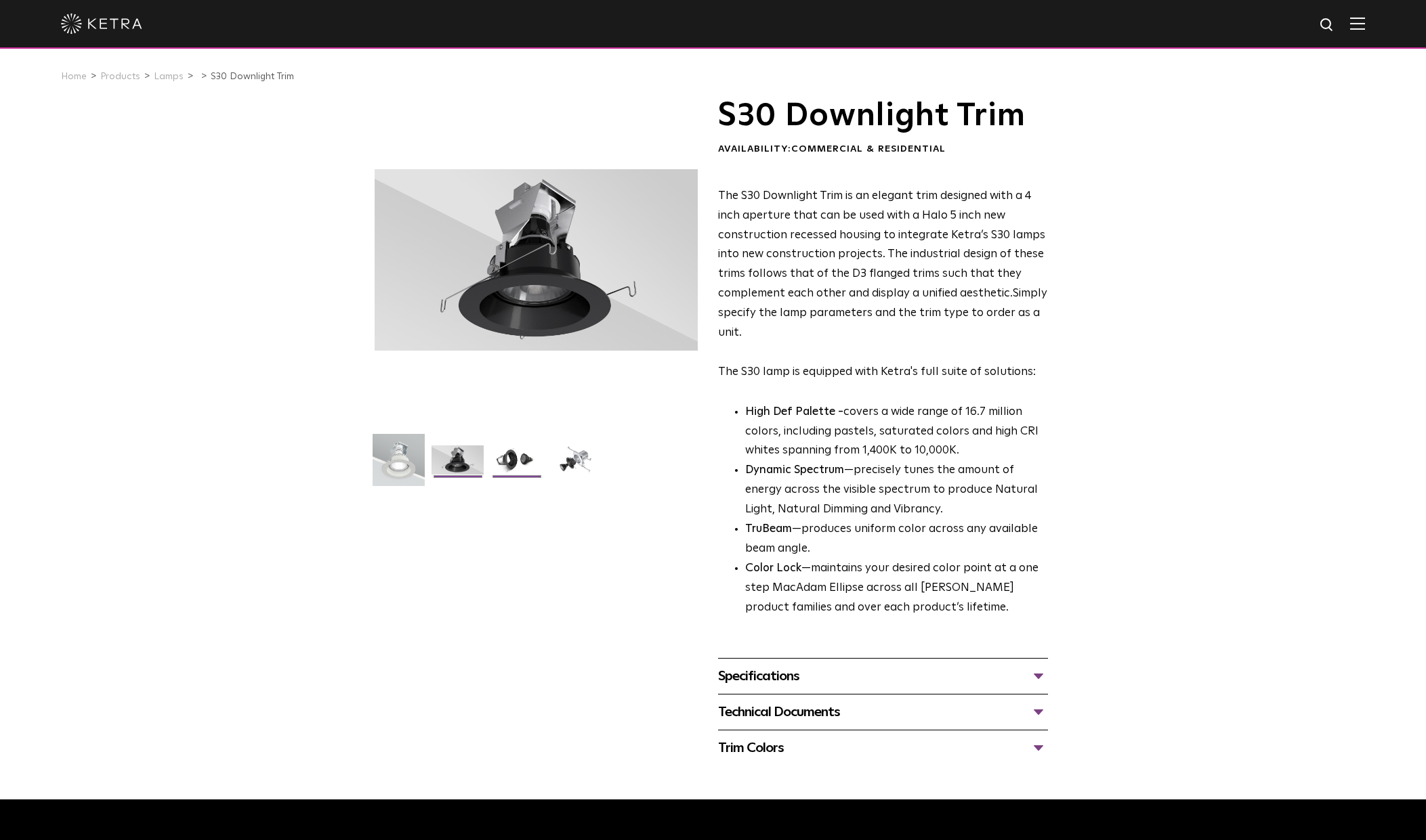
click at [515, 462] on img at bounding box center [516, 465] width 52 height 39
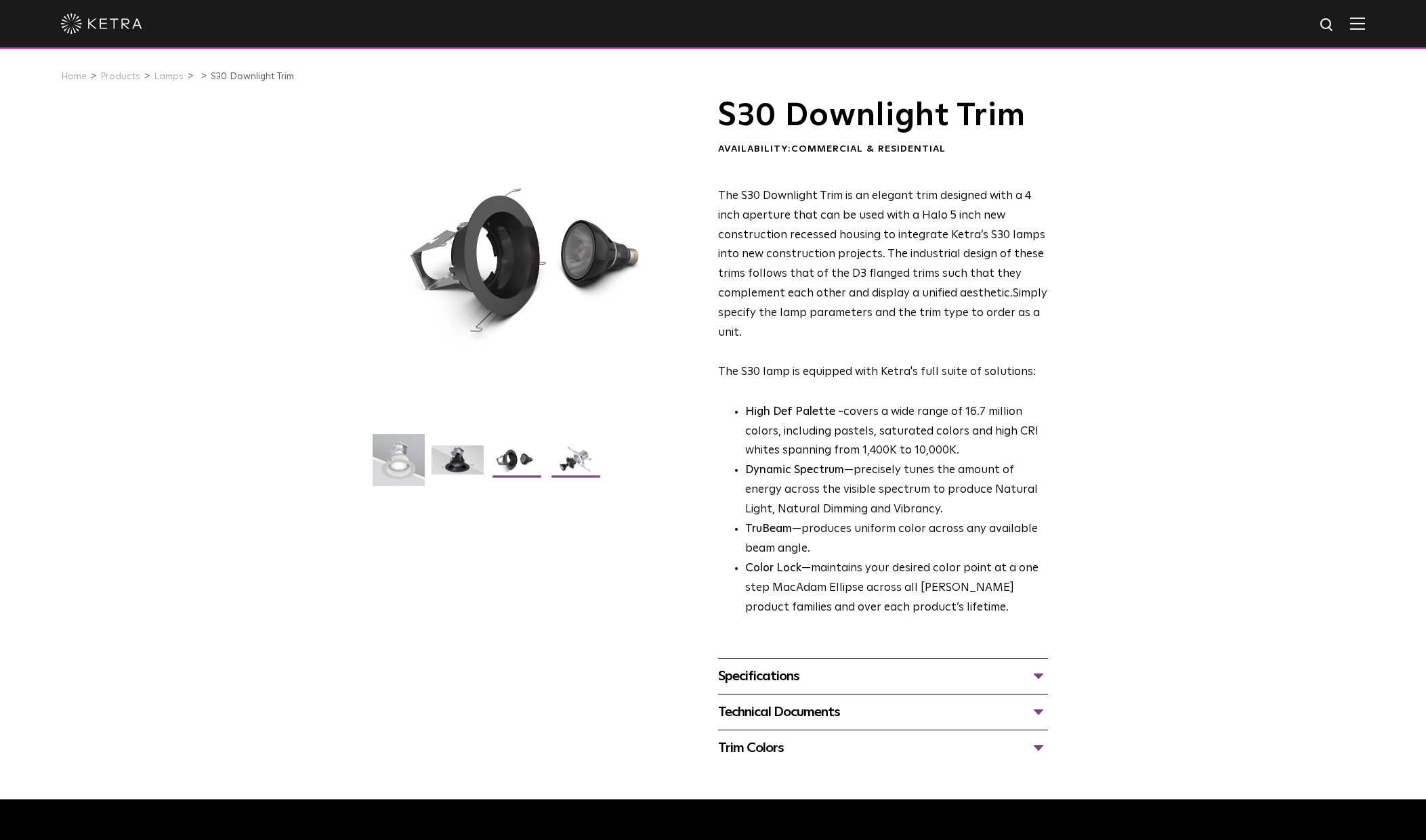
click at [565, 463] on img at bounding box center [575, 465] width 52 height 39
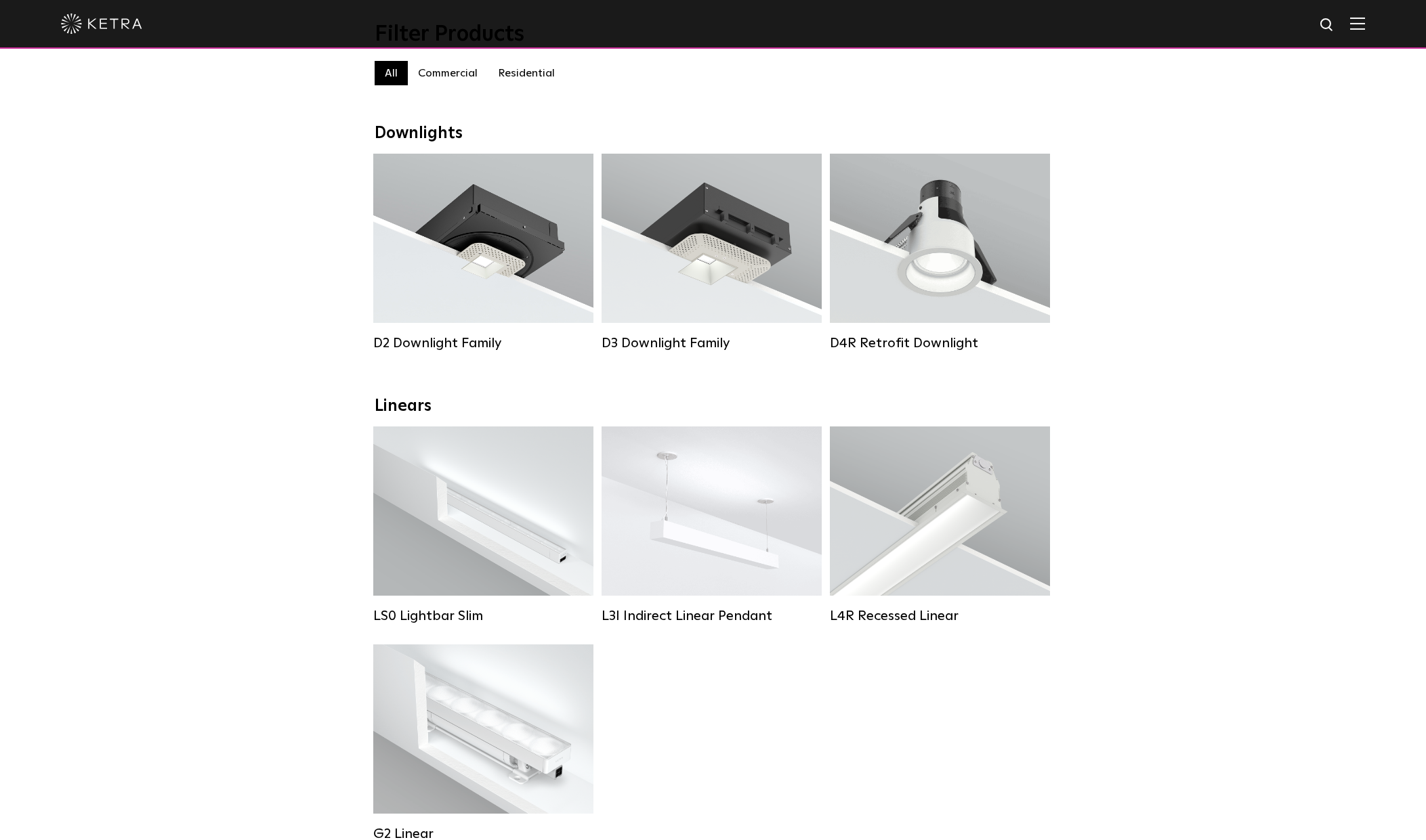
scroll to position [135, 0]
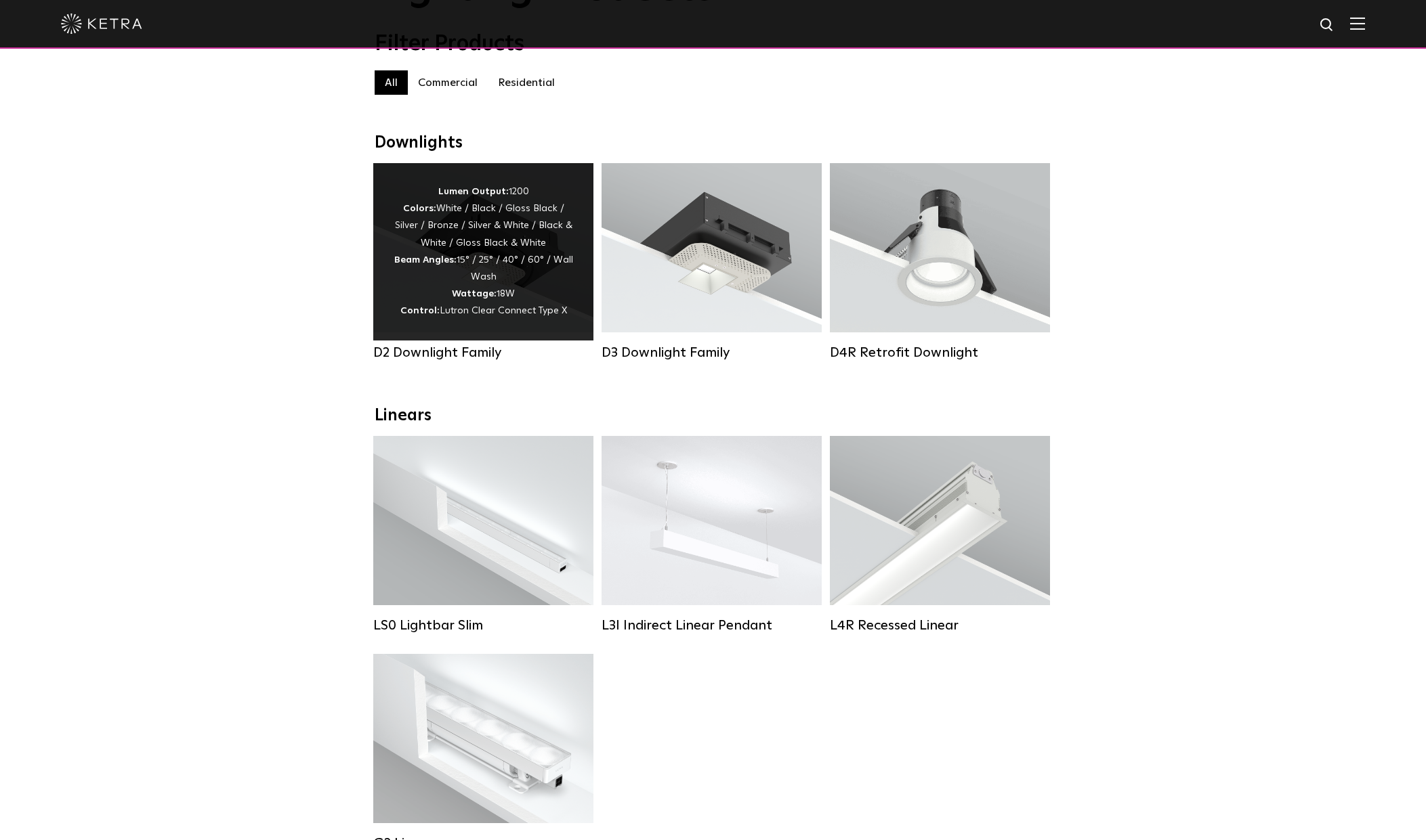
click at [486, 276] on div "Lumen Output: 1200 Colors: White / Black / Gloss Black / Silver / Bronze / Silv…" at bounding box center [483, 252] width 179 height 137
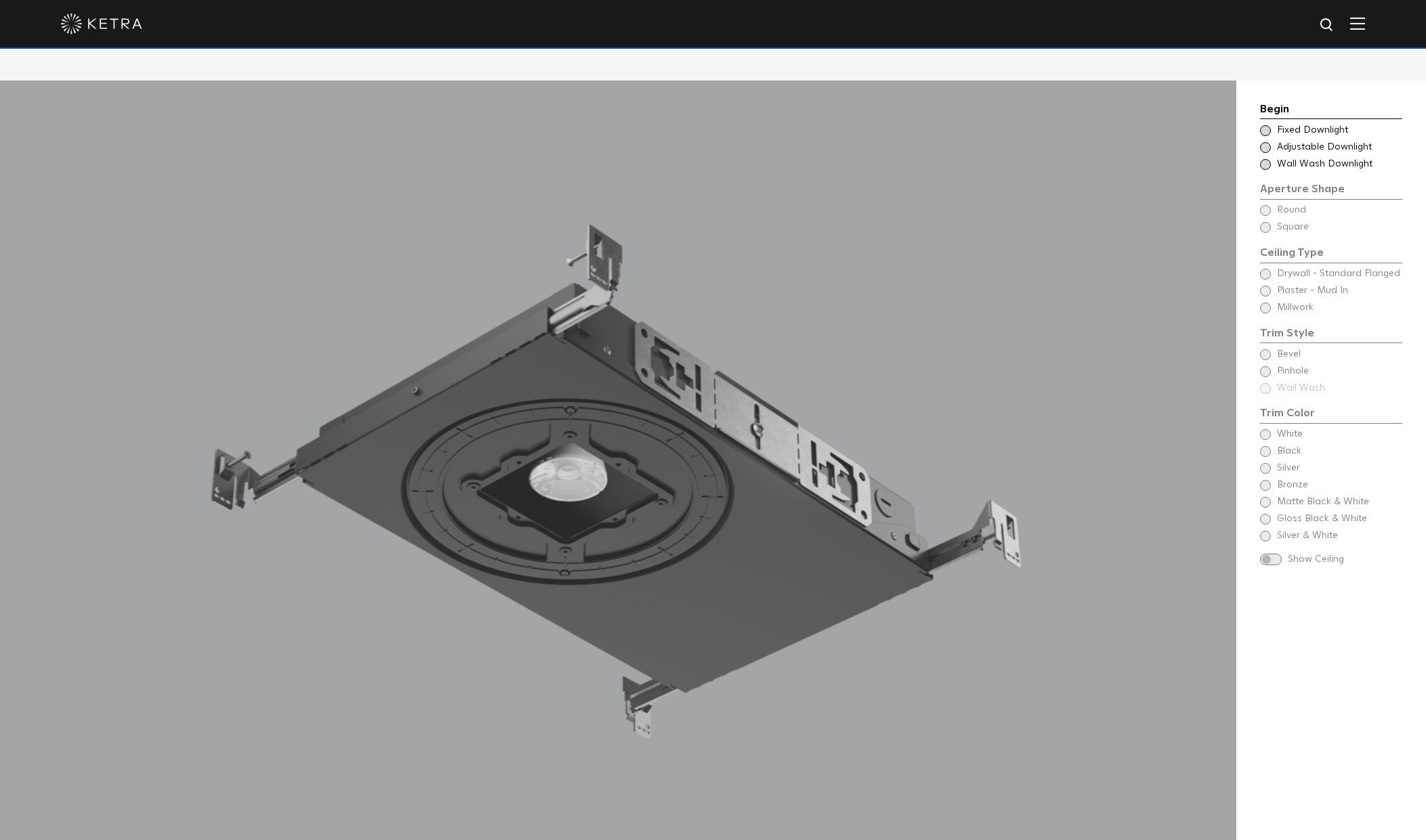
scroll to position [1422, 0]
click at [1264, 193] on div "Begin Choose Aperture Shape Fixed Downlight Choose Aperture Shape Adjustable Do…" at bounding box center [1331, 333] width 143 height 466
click at [1291, 193] on div "Begin Choose Aperture Shape Fixed Downlight Choose Aperture Shape Adjustable Do…" at bounding box center [1331, 333] width 143 height 466
click at [1293, 123] on span "Fixed Downlight" at bounding box center [1339, 130] width 124 height 14
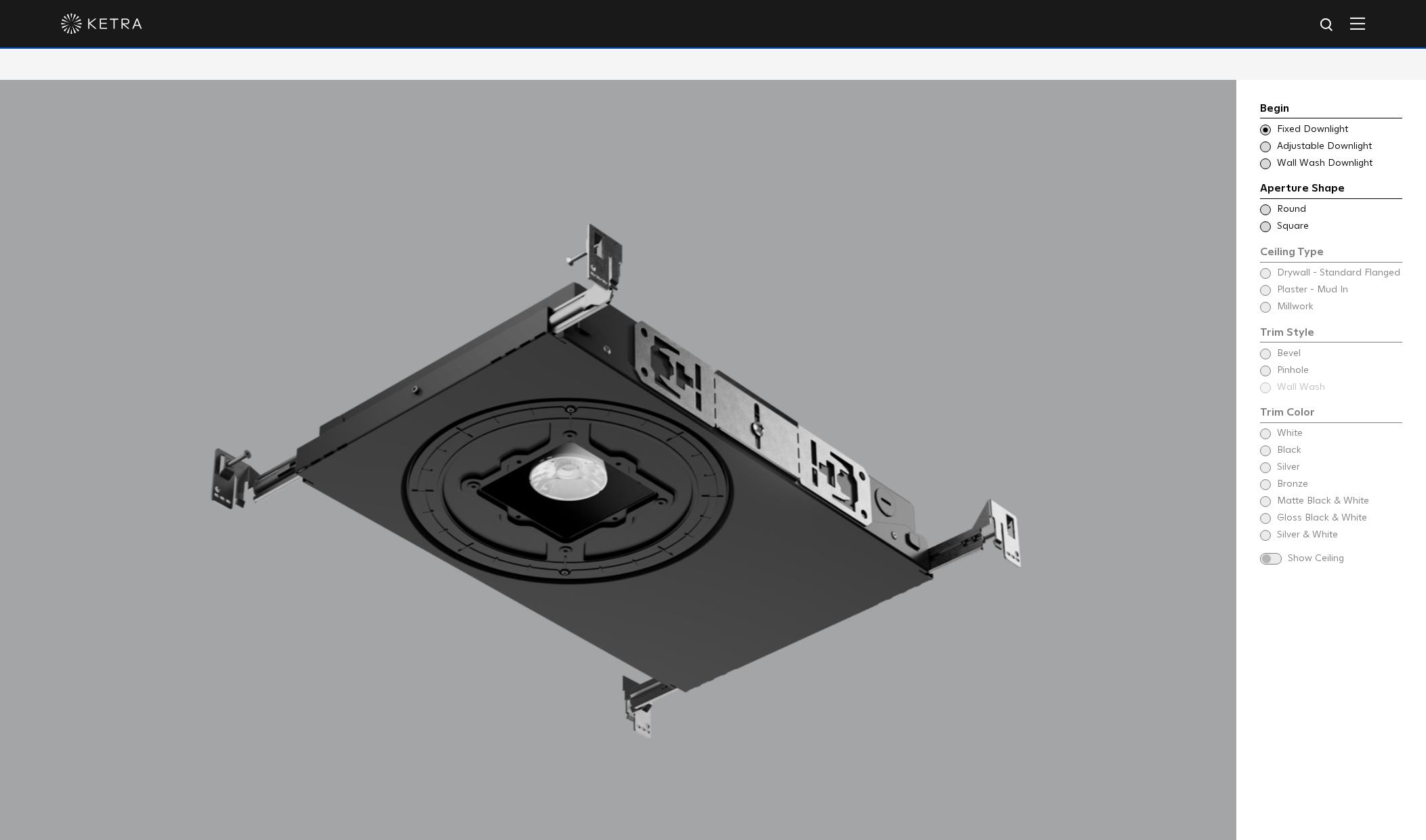
click at [1288, 203] on span "Round" at bounding box center [1339, 209] width 124 height 14
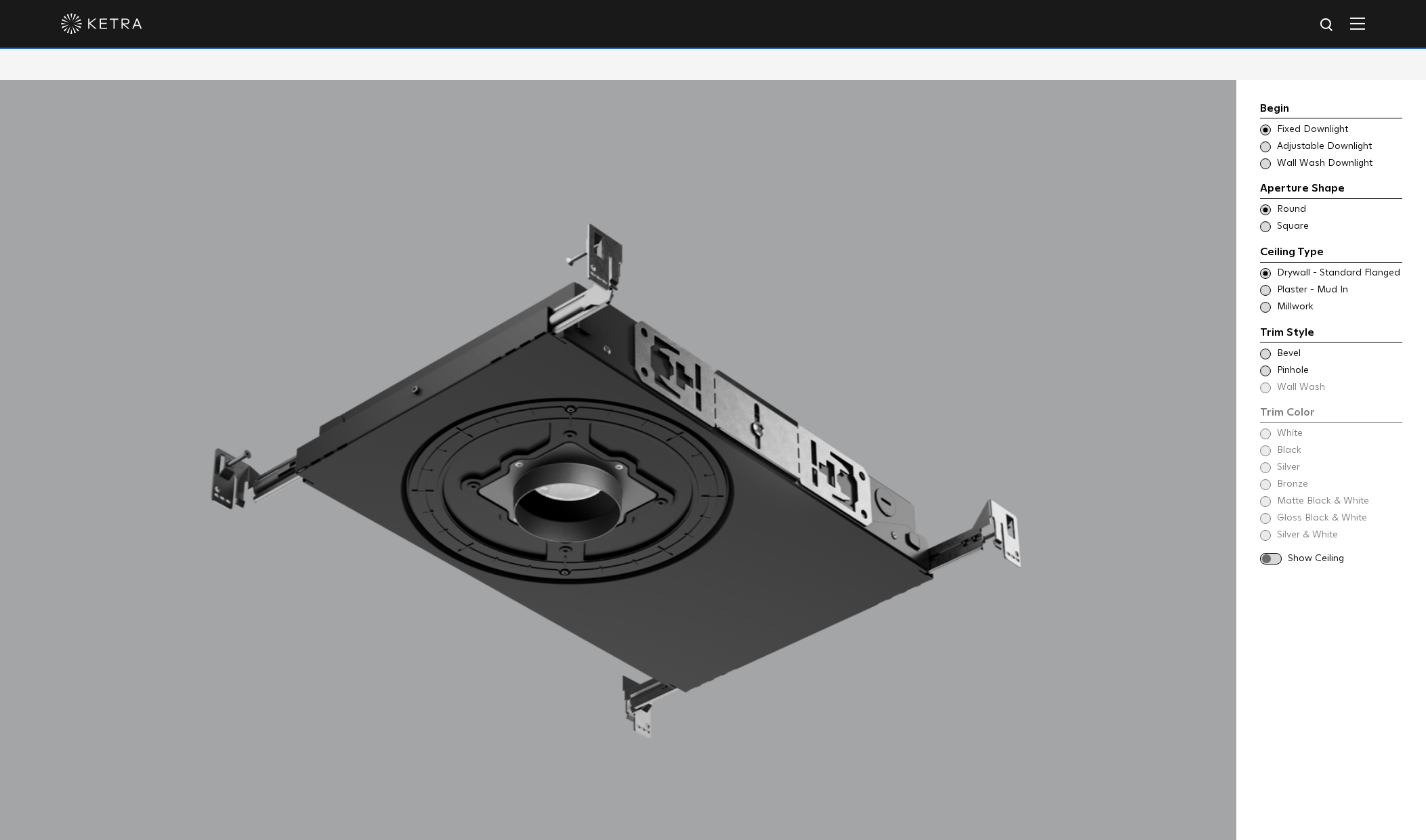
click at [1291, 364] on span "Pinhole" at bounding box center [1339, 371] width 124 height 14
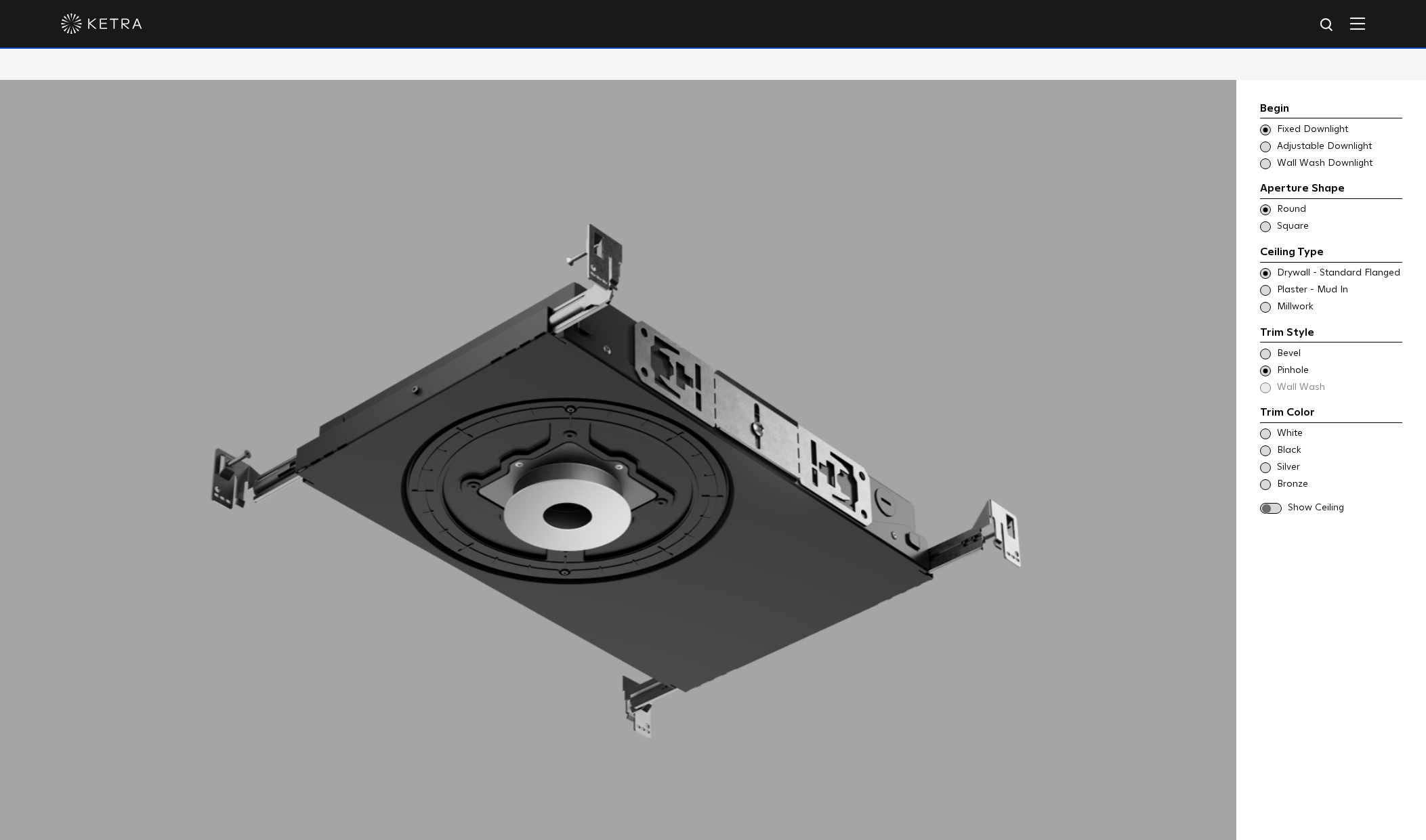
click at [1288, 347] on span "Bevel" at bounding box center [1339, 353] width 124 height 14
click at [1293, 364] on span "Pinhole" at bounding box center [1339, 371] width 124 height 14
click at [1291, 427] on span "White" at bounding box center [1339, 434] width 124 height 14
click at [1299, 501] on span "Show Ceiling" at bounding box center [1345, 508] width 114 height 14
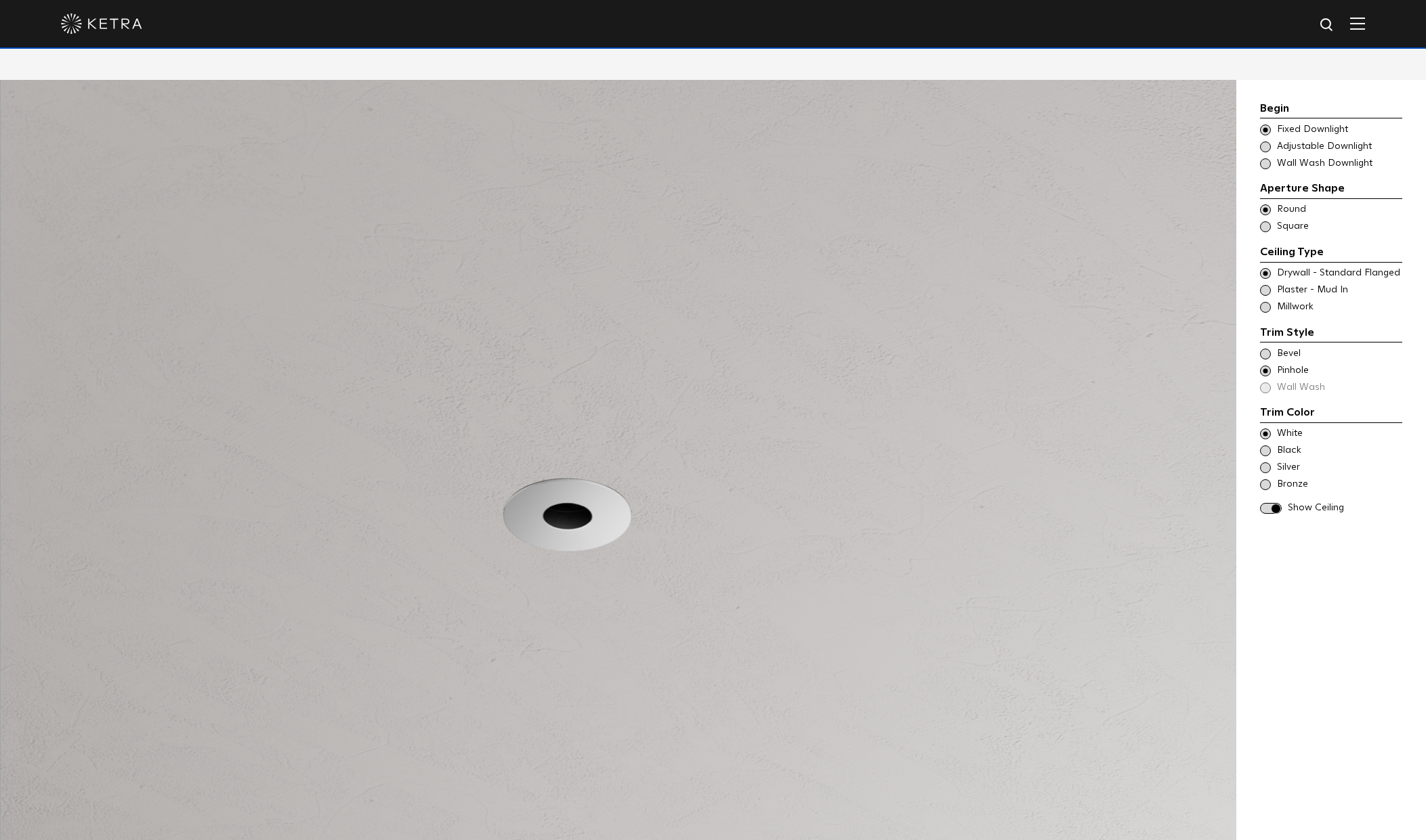
click at [1302, 501] on span "Show Ceiling" at bounding box center [1345, 508] width 114 height 14
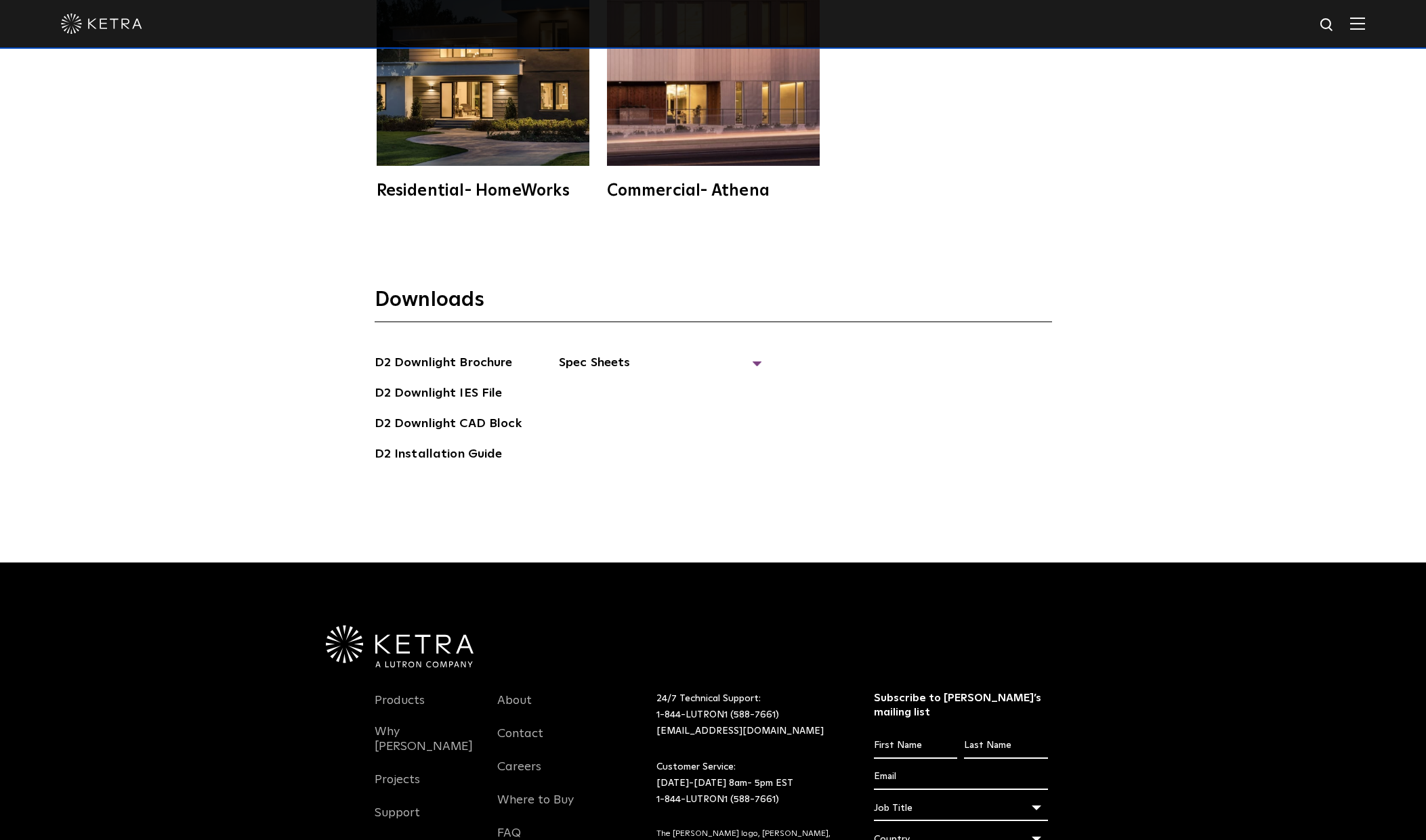
scroll to position [4401, 0]
